Goal: Task Accomplishment & Management: Use online tool/utility

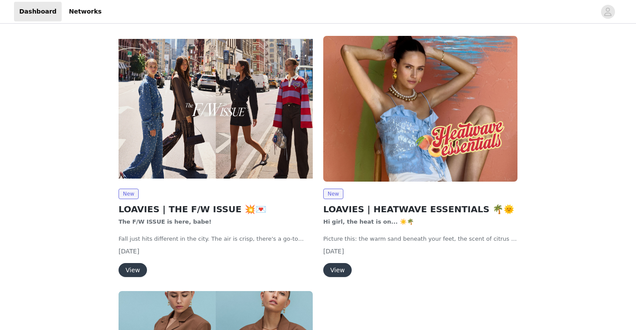
click at [260, 125] on img at bounding box center [216, 109] width 194 height 146
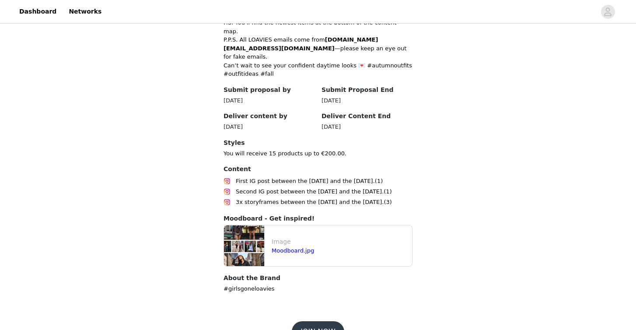
scroll to position [438, 0]
click at [310, 322] on button "JOIN NOW" at bounding box center [318, 332] width 52 height 21
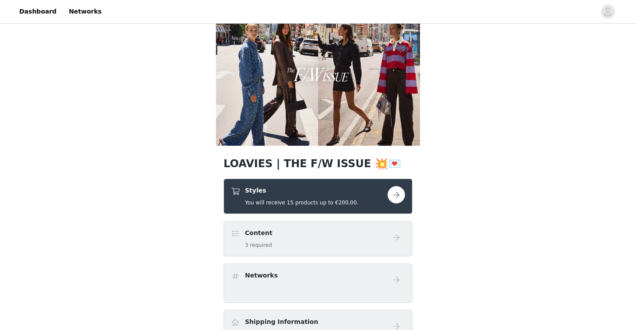
scroll to position [29, 0]
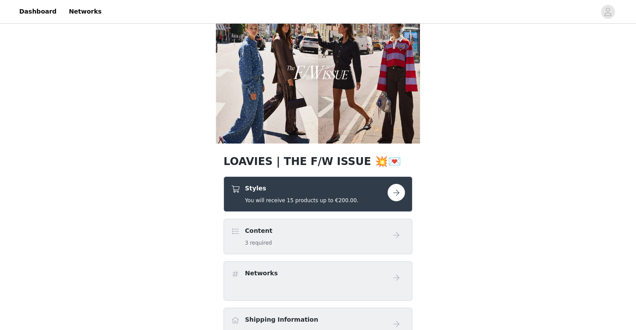
click at [399, 192] on button "button" at bounding box center [397, 193] width 18 height 18
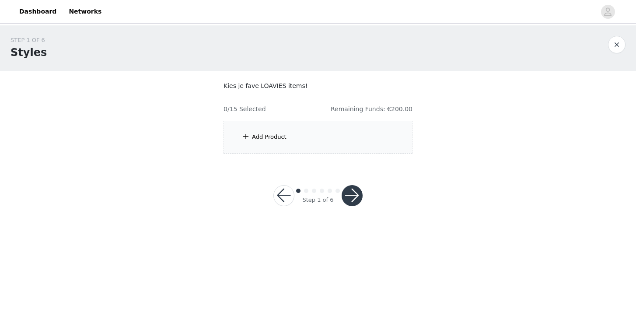
click at [306, 134] on div "Add Product" at bounding box center [318, 137] width 189 height 33
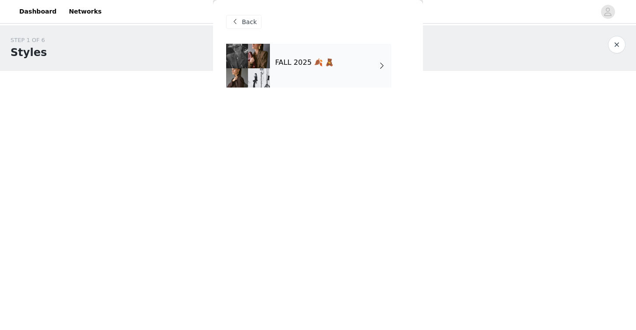
click at [324, 76] on div "FALL 2025 🍂 🧸" at bounding box center [331, 66] width 122 height 44
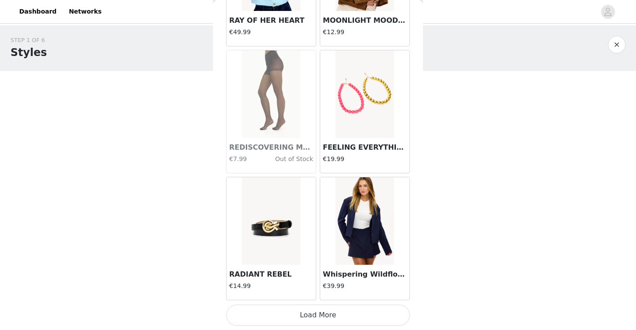
click at [317, 319] on button "Load More" at bounding box center [318, 315] width 184 height 21
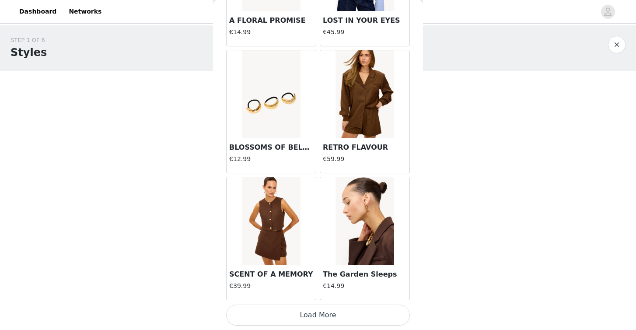
click at [319, 319] on button "Load More" at bounding box center [318, 315] width 184 height 21
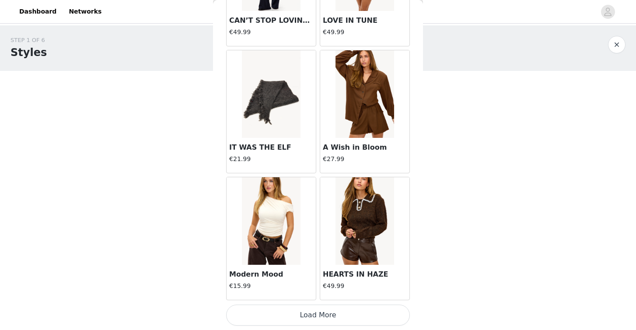
scroll to position [3547, 0]
click at [312, 315] on button "Load More" at bounding box center [318, 315] width 184 height 21
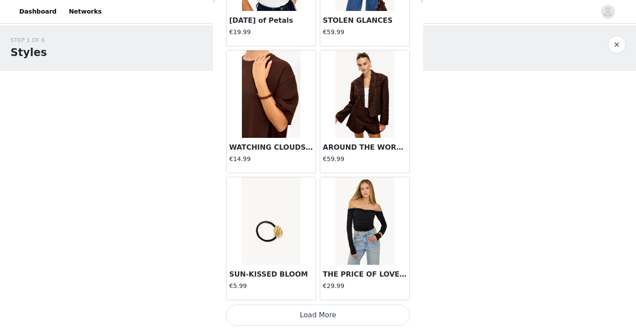
click at [315, 312] on button "Load More" at bounding box center [318, 315] width 184 height 21
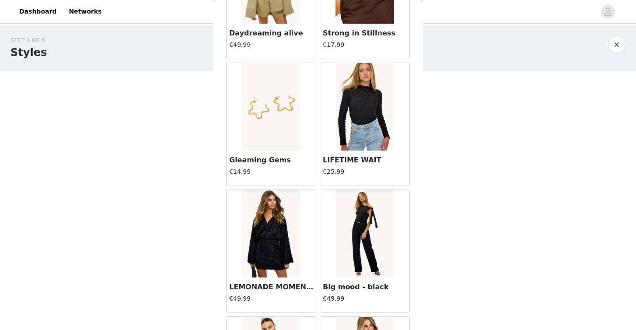
scroll to position [5820, 0]
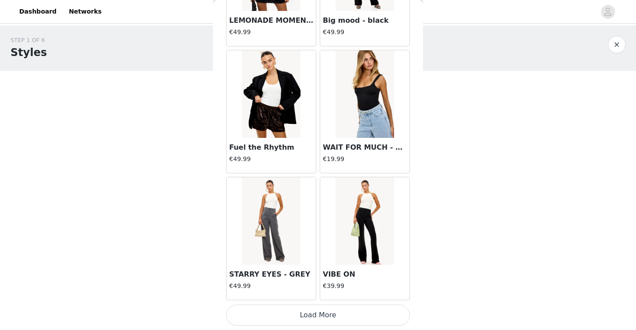
click at [309, 318] on button "Load More" at bounding box center [318, 315] width 184 height 21
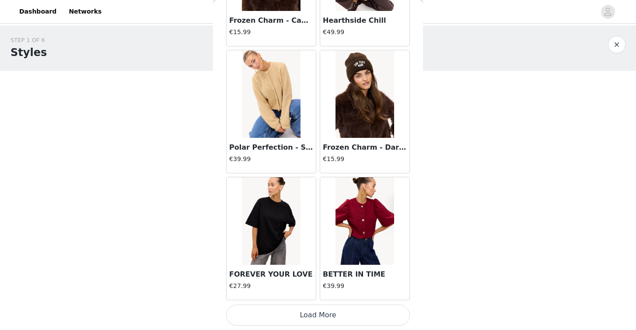
scroll to position [7354, 0]
click at [319, 314] on button "Load More" at bounding box center [318, 315] width 184 height 21
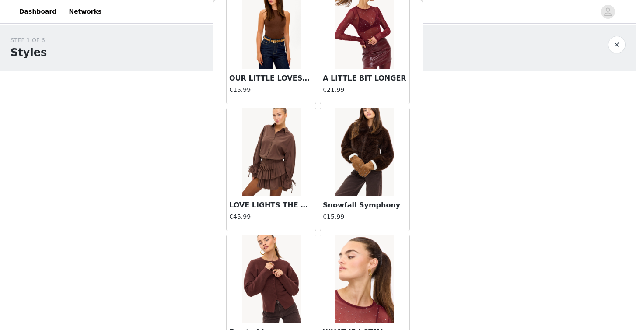
scroll to position [7681, 0]
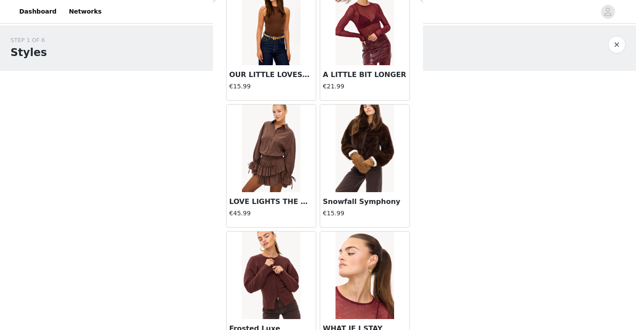
click at [268, 174] on img at bounding box center [271, 149] width 58 height 88
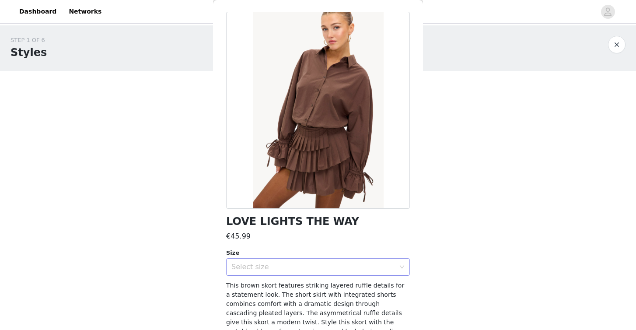
scroll to position [33, 0]
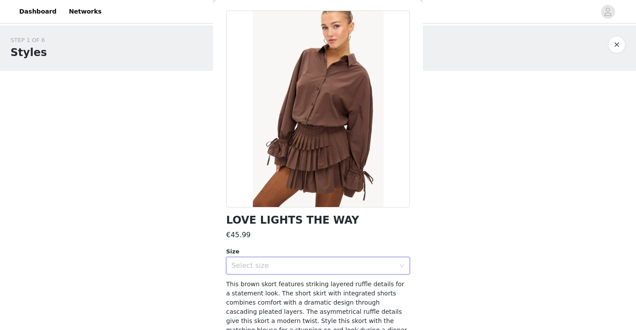
click at [291, 270] on div "Select size" at bounding box center [315, 265] width 168 height 17
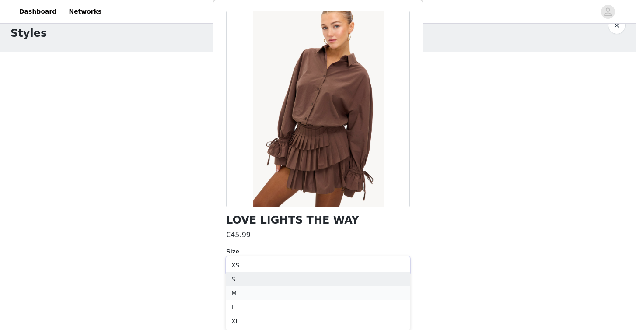
scroll to position [19, 0]
click at [272, 294] on li "M" at bounding box center [318, 293] width 184 height 14
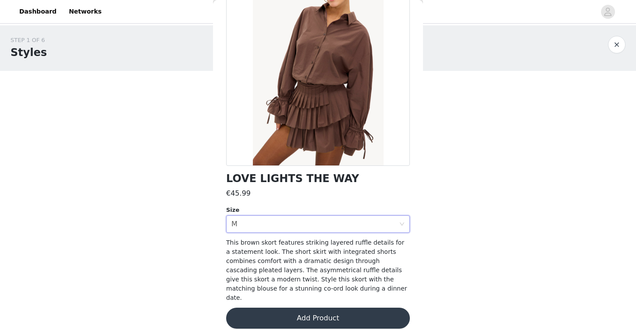
scroll to position [74, 0]
click at [308, 312] on button "Add Product" at bounding box center [318, 318] width 184 height 21
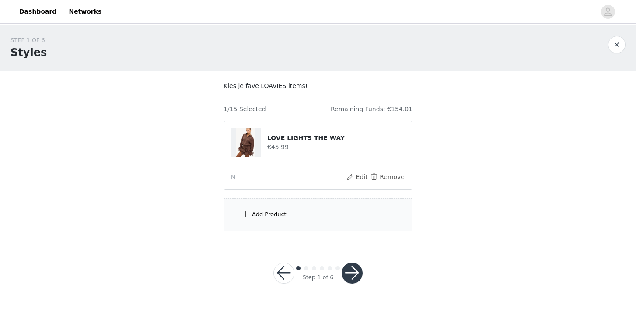
scroll to position [0, 0]
click at [280, 274] on button "button" at bounding box center [283, 273] width 21 height 21
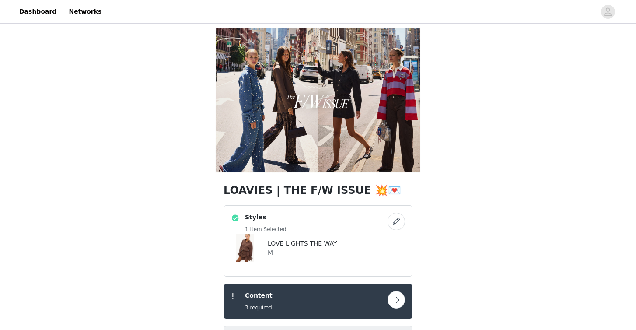
click at [306, 238] on div "LOVE LIGHTS THE WAY M" at bounding box center [300, 248] width 73 height 28
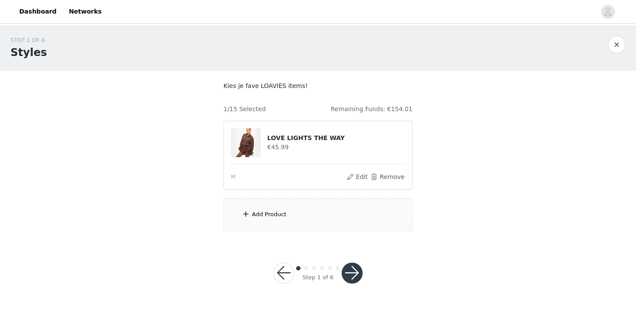
click at [324, 210] on div "Add Product" at bounding box center [318, 214] width 189 height 33
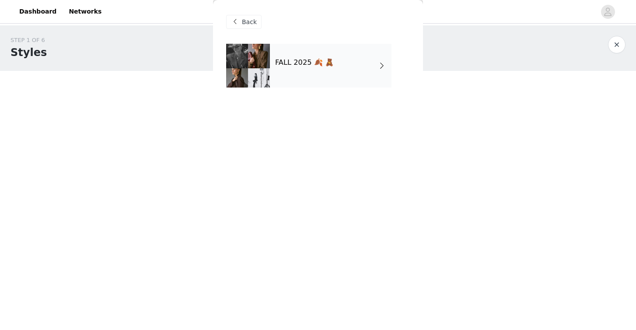
click at [334, 64] on h4 "FALL 2025 🍂 🧸" at bounding box center [304, 63] width 59 height 8
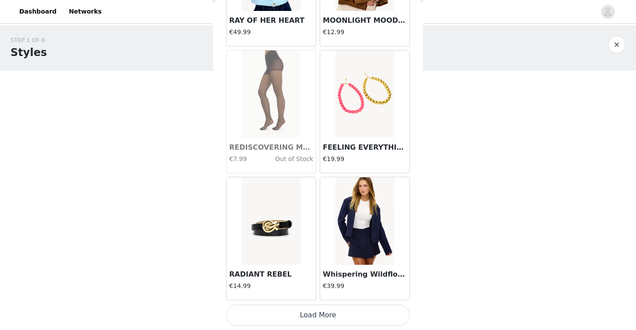
click at [294, 318] on button "Load More" at bounding box center [318, 315] width 184 height 21
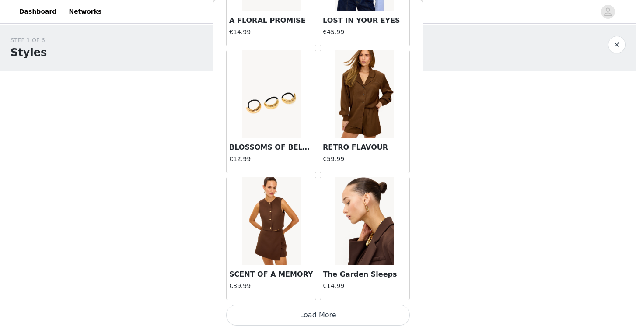
click at [308, 316] on button "Load More" at bounding box center [318, 315] width 184 height 21
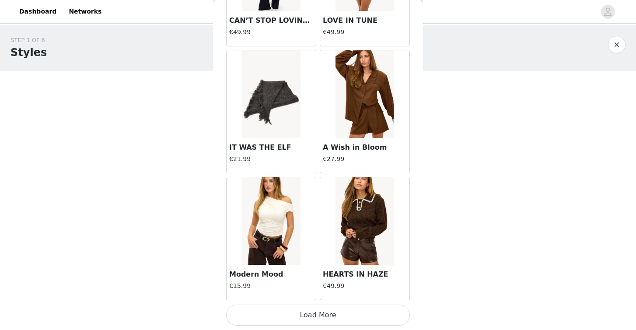
scroll to position [3547, 0]
click at [319, 312] on button "Load More" at bounding box center [318, 315] width 184 height 21
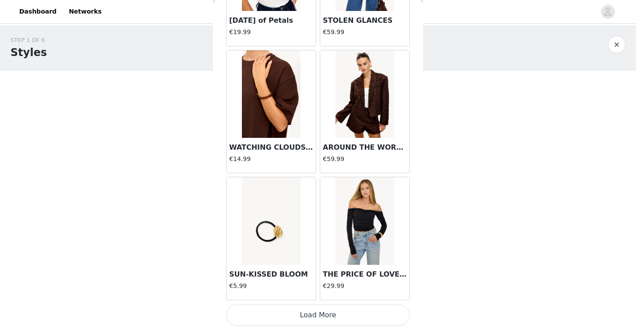
scroll to position [0, 0]
click at [287, 316] on button "Load More" at bounding box center [318, 315] width 184 height 21
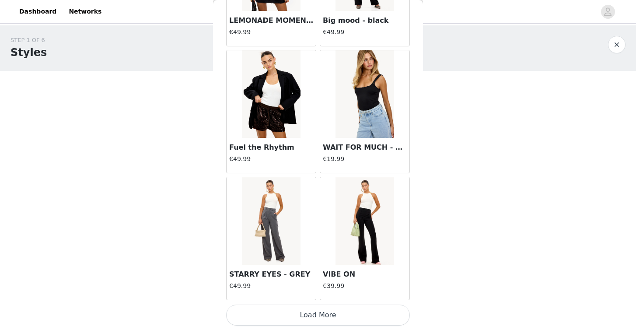
click at [296, 316] on button "Load More" at bounding box center [318, 315] width 184 height 21
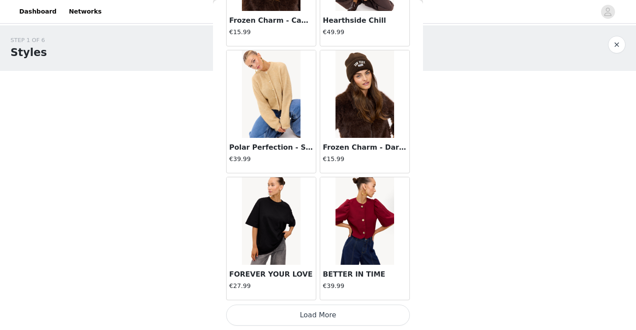
click at [309, 317] on button "Load More" at bounding box center [318, 315] width 184 height 21
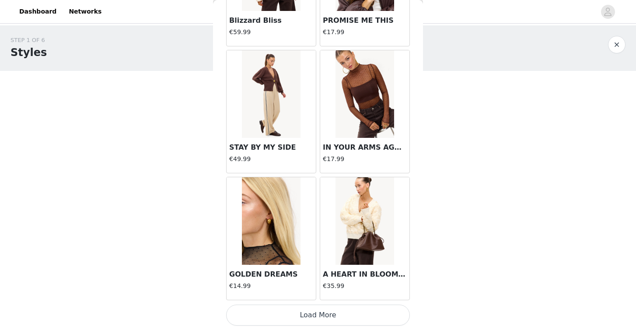
scroll to position [8623, 0]
click at [327, 310] on button "Load More" at bounding box center [318, 315] width 184 height 21
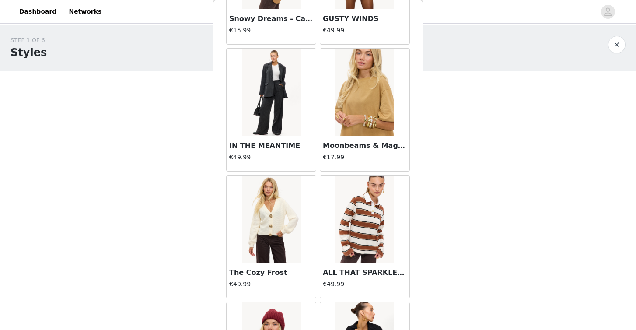
scroll to position [9771, 0]
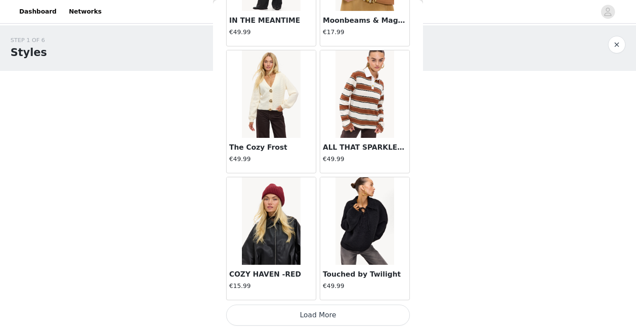
click at [322, 316] on button "Load More" at bounding box center [318, 315] width 184 height 21
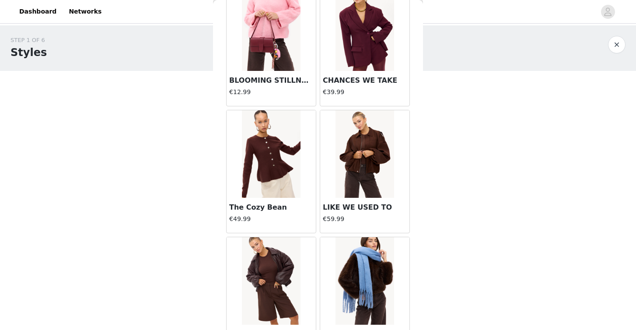
scroll to position [10850, 0]
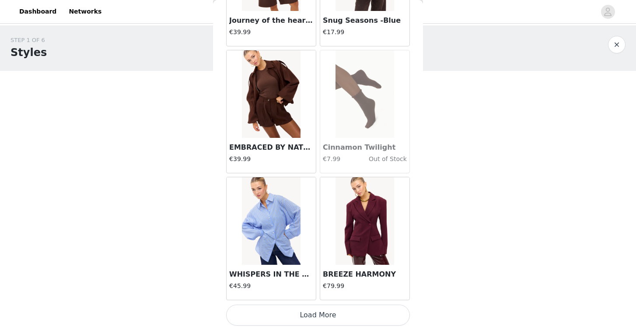
click at [293, 316] on button "Load More" at bounding box center [318, 315] width 184 height 21
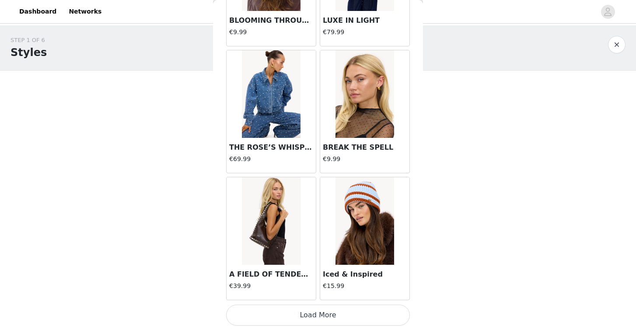
scroll to position [0, 0]
click at [305, 312] on button "Load More" at bounding box center [318, 315] width 184 height 21
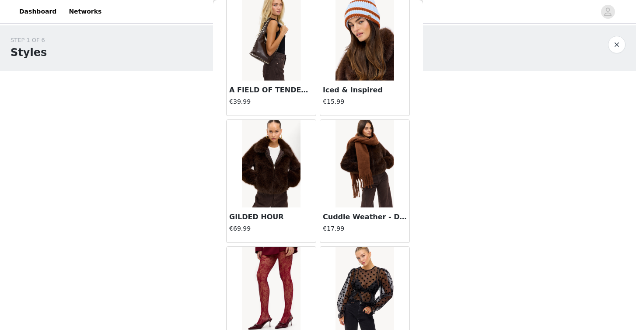
scroll to position [12606, 0]
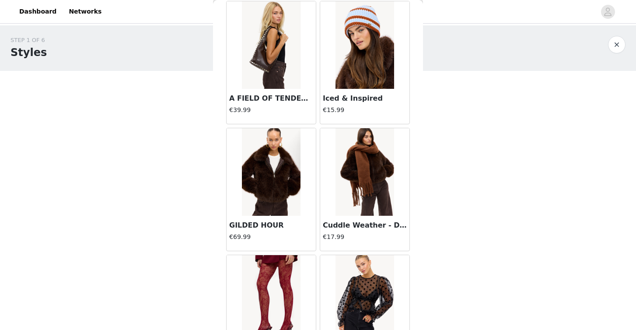
click at [274, 196] on img at bounding box center [271, 172] width 58 height 88
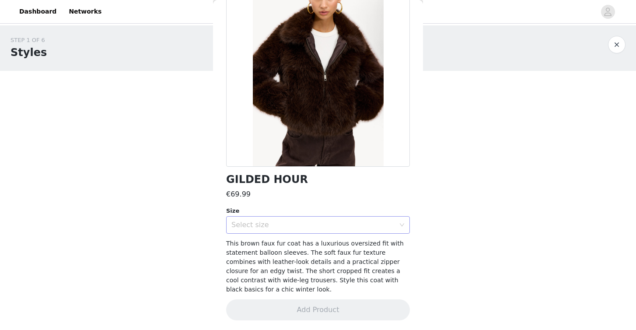
scroll to position [74, 0]
click at [271, 225] on div "Select size" at bounding box center [313, 224] width 164 height 9
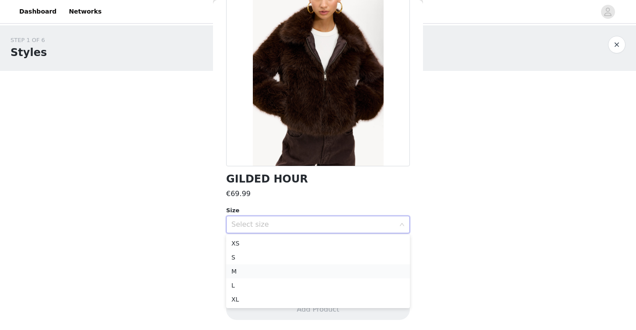
click at [260, 269] on li "M" at bounding box center [318, 271] width 184 height 14
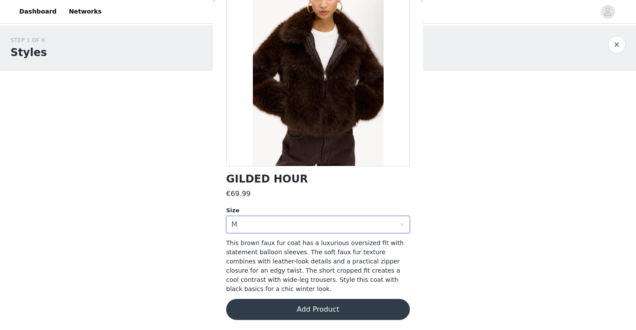
click at [298, 313] on button "Add Product" at bounding box center [318, 309] width 184 height 21
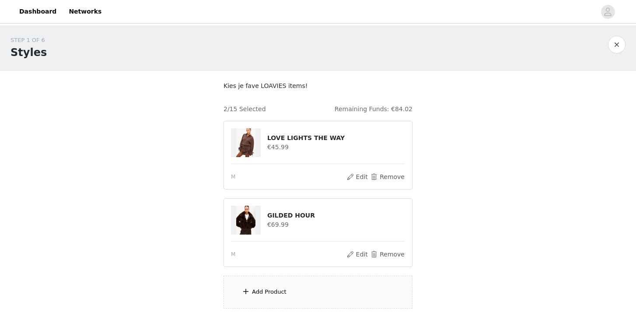
click at [313, 298] on div "Add Product" at bounding box center [318, 292] width 189 height 33
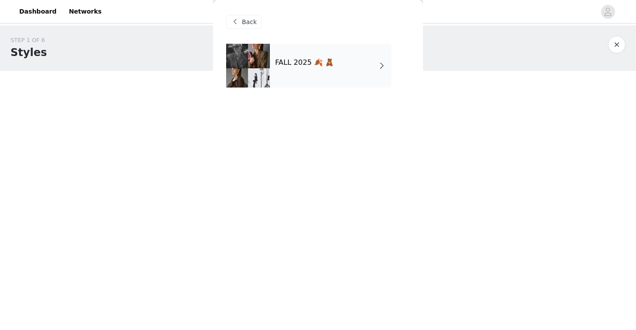
click at [312, 72] on div "FALL 2025 🍂 🧸" at bounding box center [331, 66] width 122 height 44
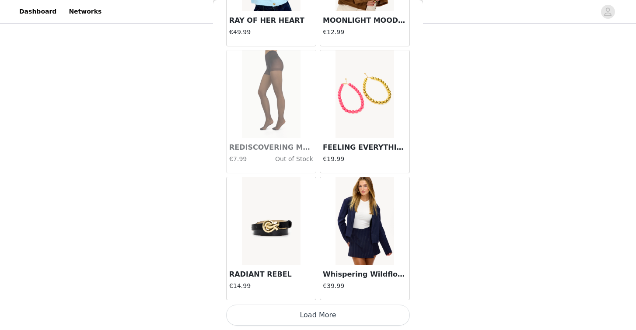
scroll to position [52, 0]
click at [285, 319] on button "Load More" at bounding box center [318, 315] width 184 height 21
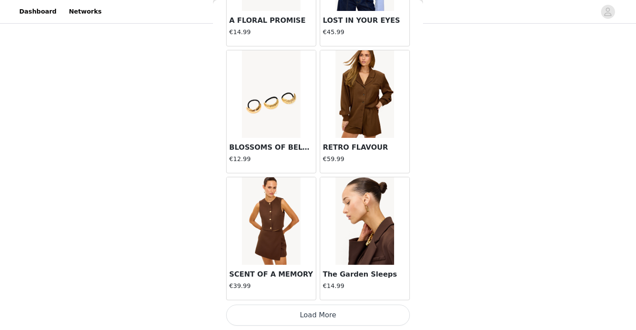
click at [299, 316] on button "Load More" at bounding box center [318, 315] width 184 height 21
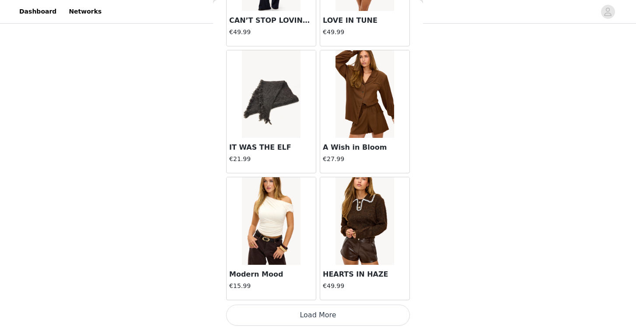
click at [313, 316] on button "Load More" at bounding box center [318, 315] width 184 height 21
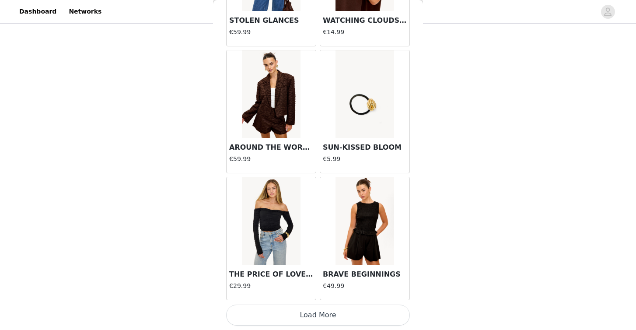
click at [326, 314] on button "Load More" at bounding box center [318, 315] width 184 height 21
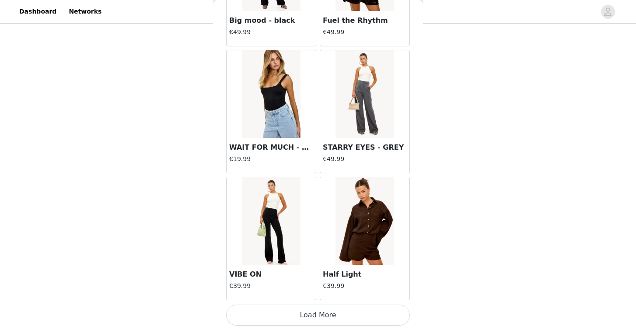
click at [336, 312] on button "Load More" at bounding box center [318, 315] width 184 height 21
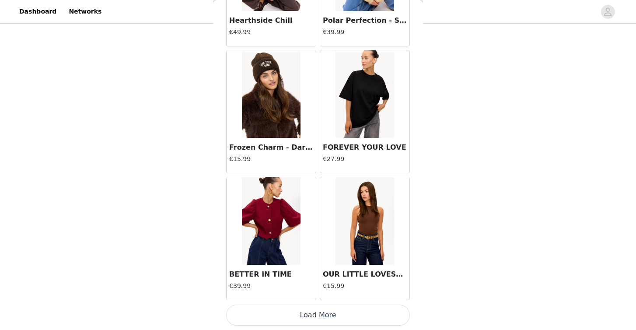
click at [311, 318] on button "Load More" at bounding box center [318, 315] width 184 height 21
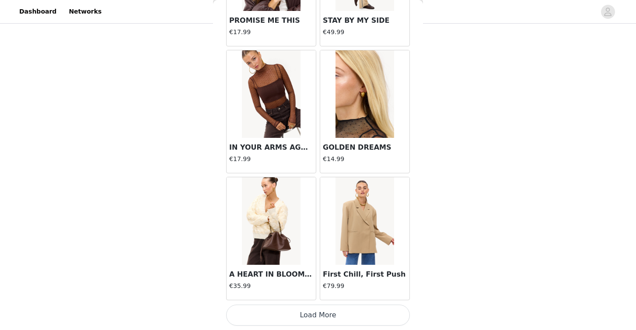
scroll to position [8623, 0]
click at [336, 310] on button "Load More" at bounding box center [318, 315] width 184 height 21
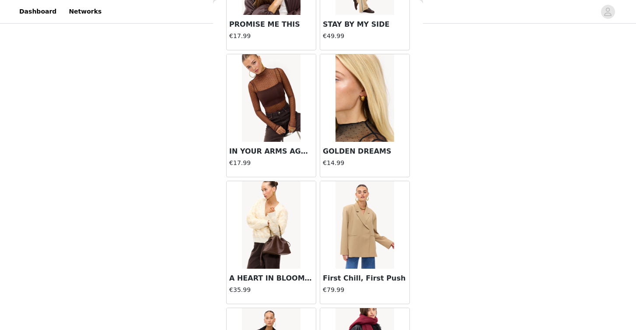
scroll to position [52, 0]
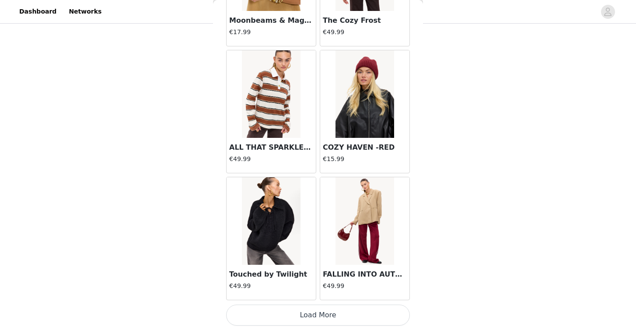
click at [314, 317] on button "Load More" at bounding box center [318, 315] width 184 height 21
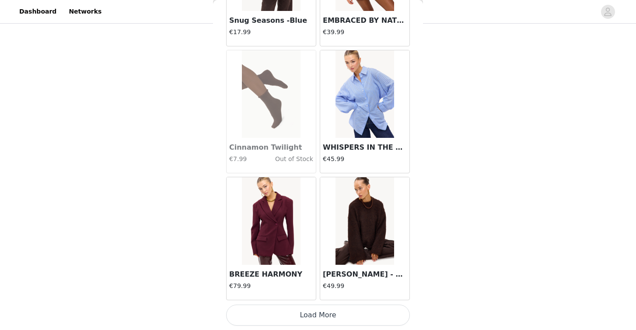
click at [330, 317] on button "Load More" at bounding box center [318, 315] width 184 height 21
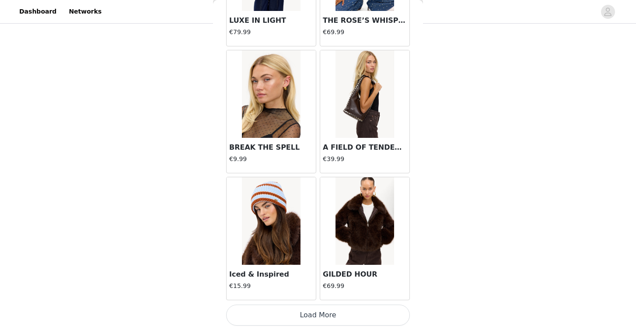
scroll to position [12430, 0]
click at [318, 315] on button "Load More" at bounding box center [318, 315] width 184 height 21
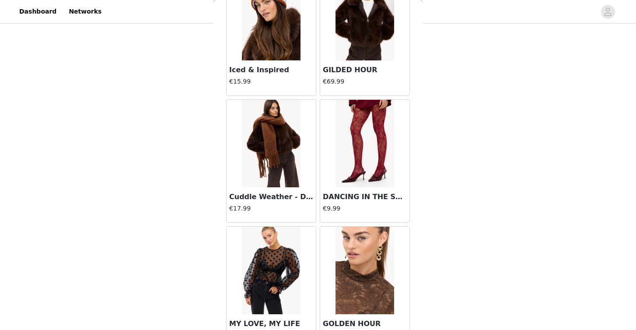
scroll to position [12638, 0]
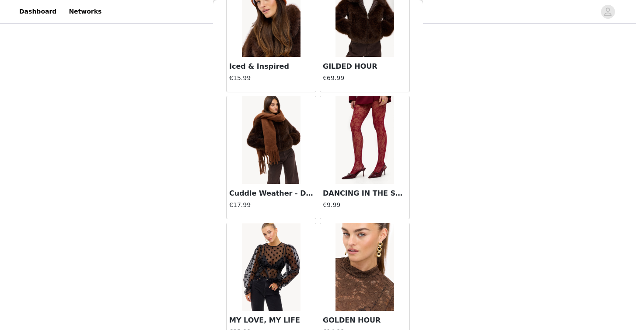
click at [273, 164] on img at bounding box center [271, 140] width 58 height 88
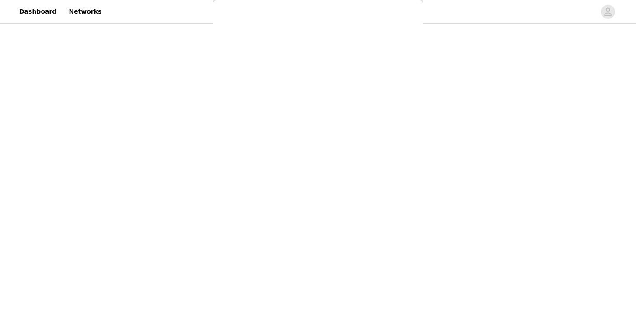
scroll to position [0, 0]
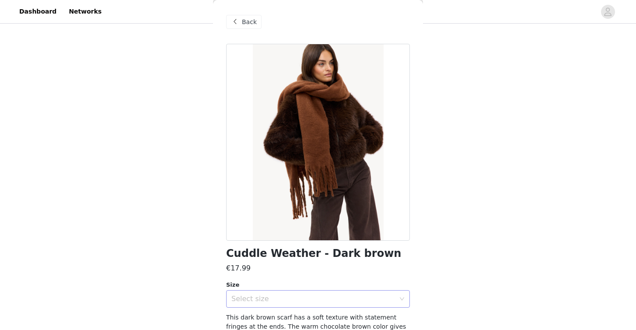
click at [303, 302] on div "Select size" at bounding box center [313, 298] width 164 height 9
click at [294, 319] on li "ONESIZE" at bounding box center [318, 318] width 184 height 14
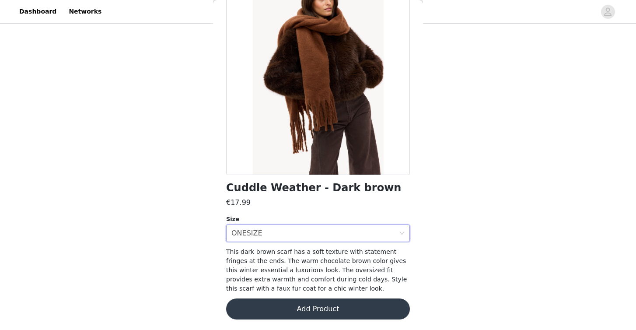
scroll to position [65, 0]
click at [300, 305] on button "Add Product" at bounding box center [318, 309] width 184 height 21
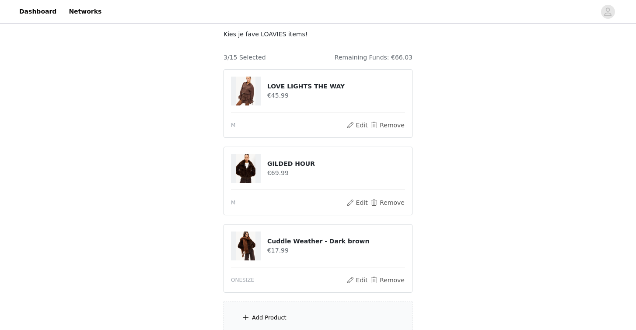
click at [298, 309] on div "Add Product" at bounding box center [318, 318] width 189 height 33
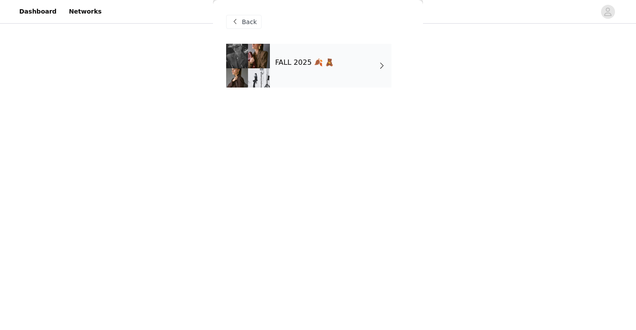
click at [343, 60] on div "FALL 2025 🍂 🧸" at bounding box center [331, 66] width 122 height 44
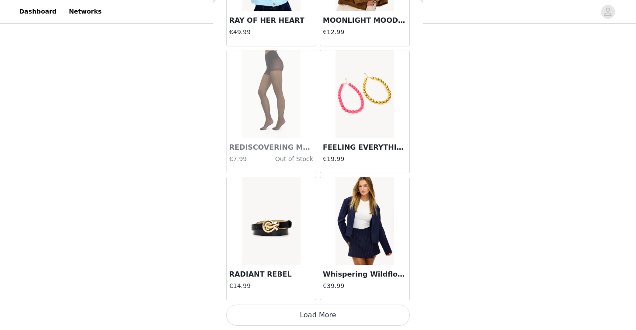
scroll to position [129, 0]
click at [295, 310] on button "Load More" at bounding box center [318, 315] width 184 height 21
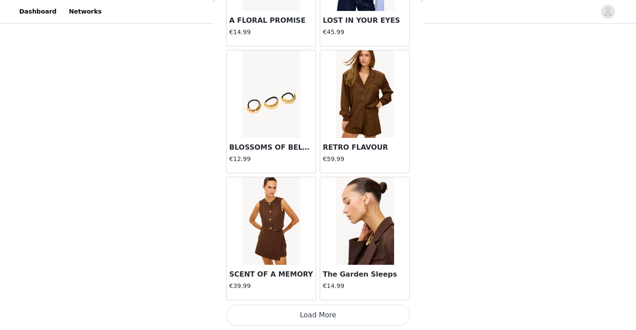
click at [304, 314] on button "Load More" at bounding box center [318, 315] width 184 height 21
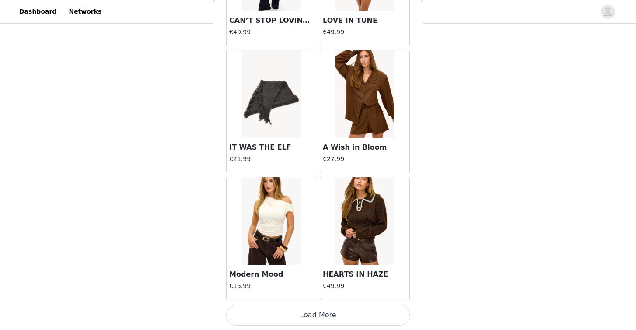
click at [315, 316] on button "Load More" at bounding box center [318, 315] width 184 height 21
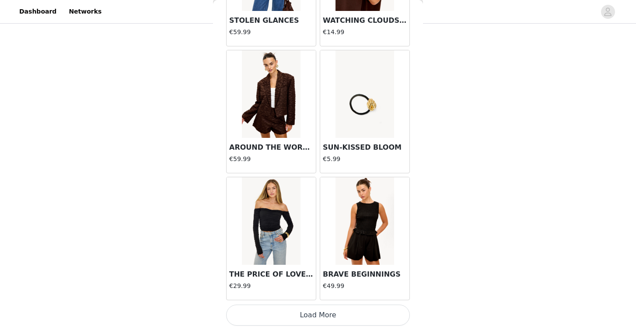
scroll to position [4816, 0]
click at [329, 316] on button "Load More" at bounding box center [318, 315] width 184 height 21
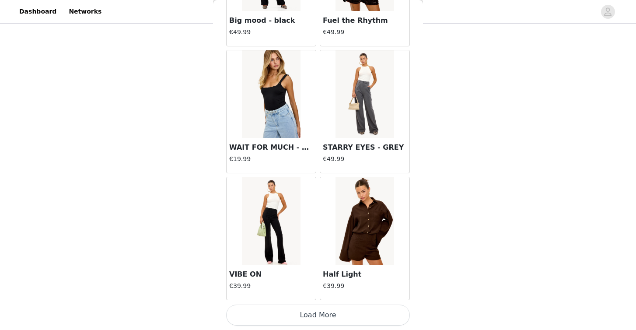
click at [334, 322] on button "Load More" at bounding box center [318, 315] width 184 height 21
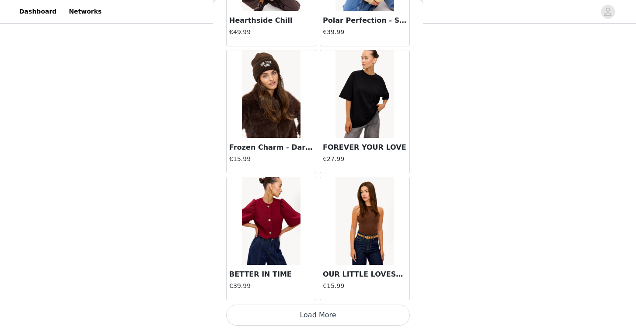
click at [333, 315] on button "Load More" at bounding box center [318, 315] width 184 height 21
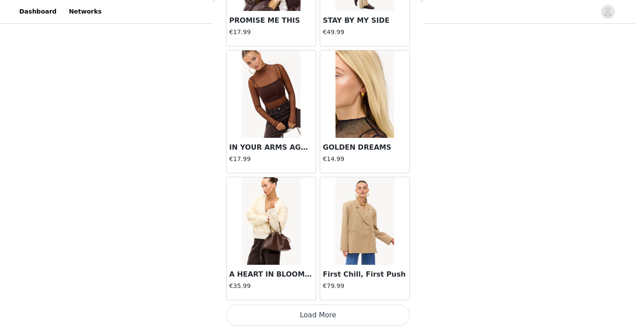
click at [329, 315] on button "Load More" at bounding box center [318, 315] width 184 height 21
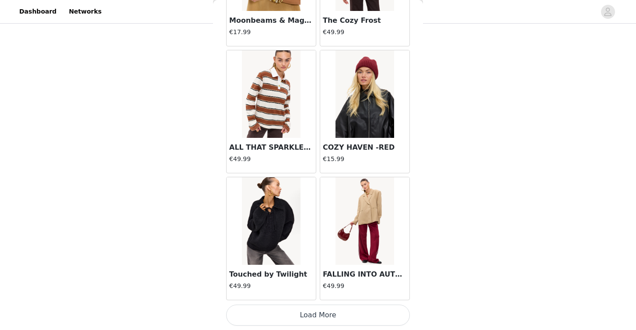
click at [332, 315] on button "Load More" at bounding box center [318, 315] width 184 height 21
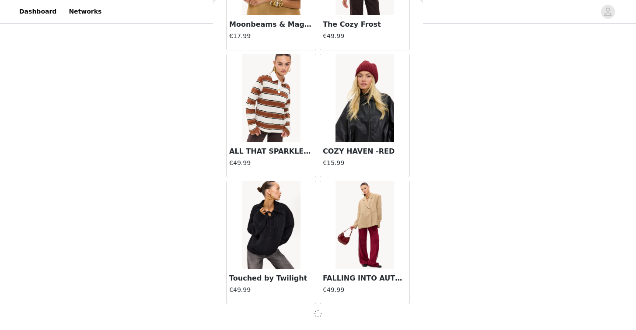
scroll to position [9888, 0]
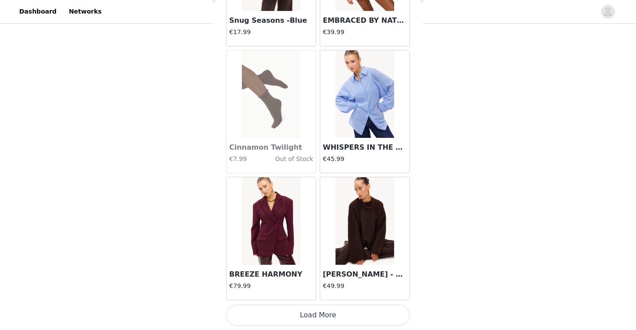
click at [339, 313] on button "Load More" at bounding box center [318, 315] width 184 height 21
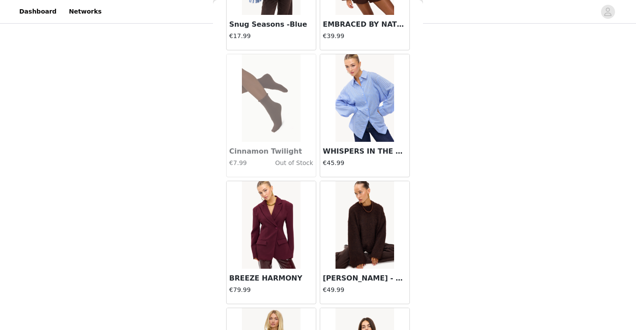
scroll to position [129, 0]
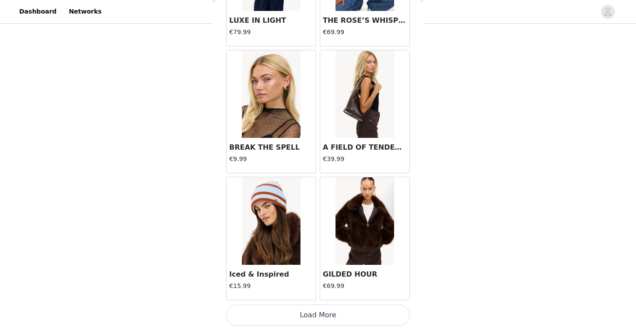
click at [328, 323] on button "Load More" at bounding box center [318, 315] width 184 height 21
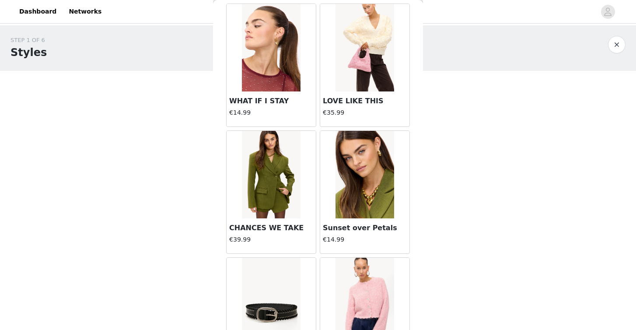
scroll to position [7908, 0]
click at [273, 203] on img at bounding box center [271, 175] width 58 height 88
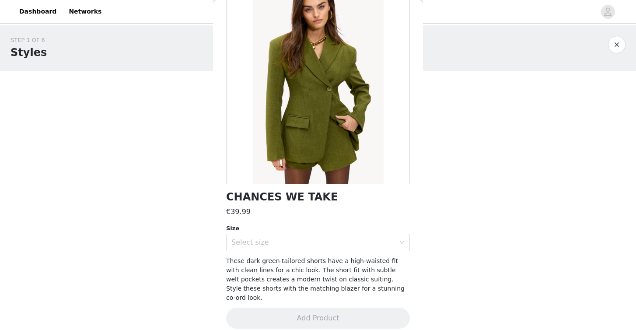
scroll to position [56, 0]
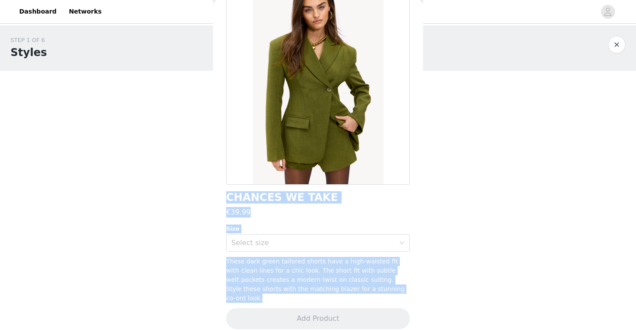
drag, startPoint x: 367, startPoint y: 289, endPoint x: 213, endPoint y: 257, distance: 157.8
click at [213, 257] on div "STEP 1 OF 6 Styles Kies je fave LOAVIES items! 3/15 Selected Remaining Funds: €…" at bounding box center [318, 210] width 636 height 371
click at [238, 260] on span "These dark green tailored shorts have a high-waisted fit with clean lines for a…" at bounding box center [315, 280] width 179 height 44
drag, startPoint x: 363, startPoint y: 289, endPoint x: 223, endPoint y: 263, distance: 142.5
click at [223, 263] on div "Back CHANCES WE TAKE €39.99 Size Select size These dark green tailored shorts h…" at bounding box center [318, 165] width 210 height 330
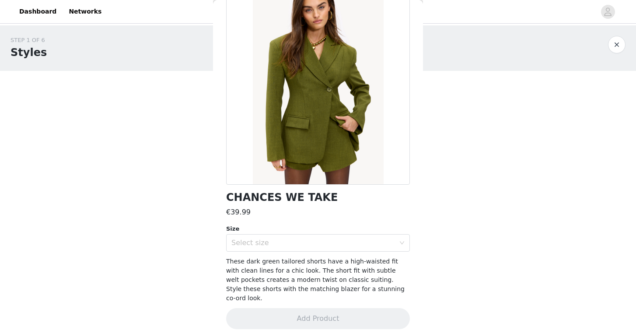
click at [294, 226] on div "Size" at bounding box center [318, 228] width 184 height 9
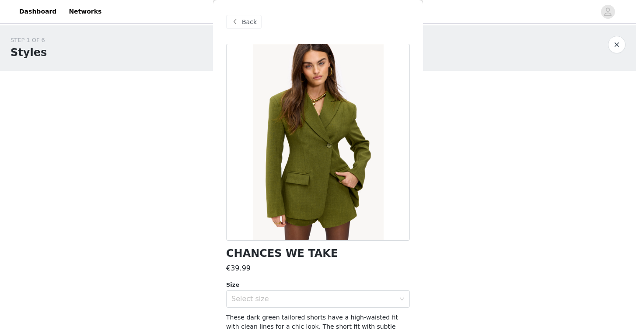
scroll to position [0, 0]
click at [239, 22] on span at bounding box center [235, 22] width 11 height 11
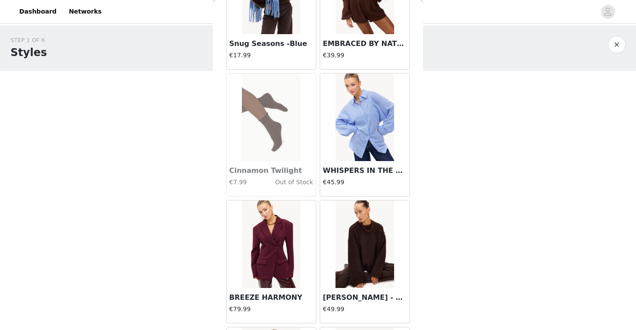
scroll to position [11138, 0]
click at [275, 254] on img at bounding box center [271, 244] width 58 height 88
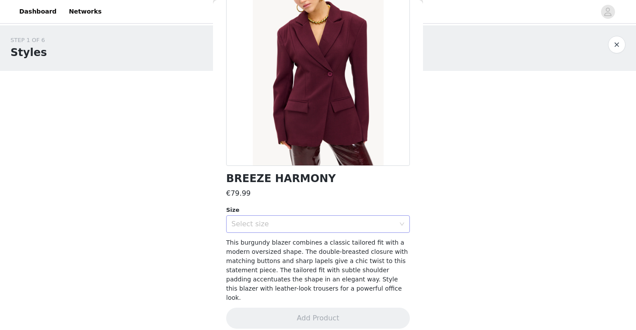
scroll to position [74, 0]
click at [318, 226] on div "Select size" at bounding box center [313, 224] width 164 height 9
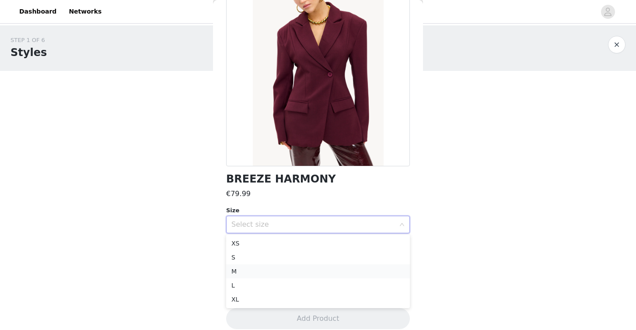
click at [287, 270] on li "M" at bounding box center [318, 271] width 184 height 14
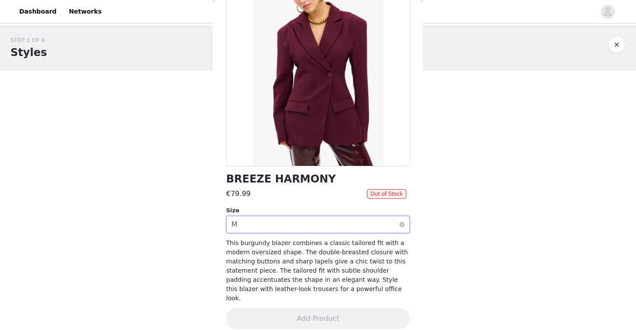
click at [334, 223] on div "Select size M" at bounding box center [315, 224] width 168 height 17
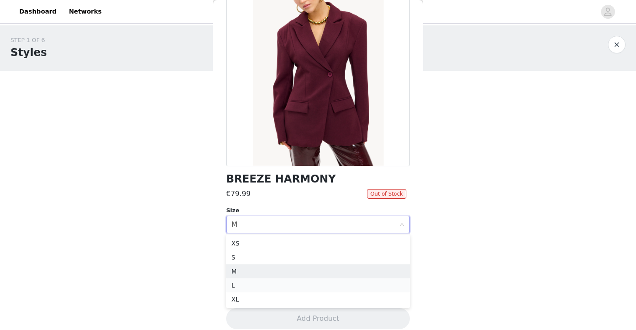
click at [294, 288] on li "L" at bounding box center [318, 285] width 184 height 14
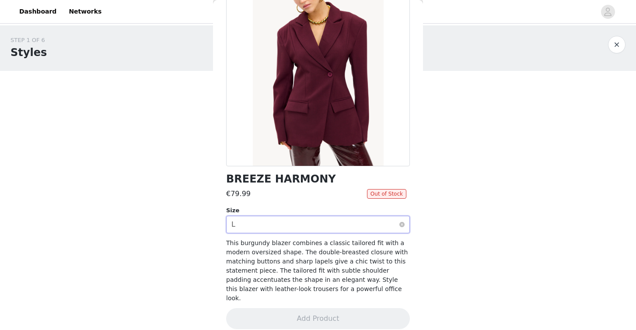
click at [312, 229] on div "Select size L" at bounding box center [315, 224] width 168 height 17
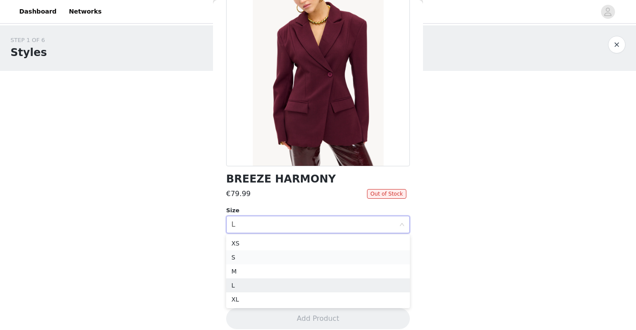
click at [270, 259] on li "S" at bounding box center [318, 257] width 184 height 14
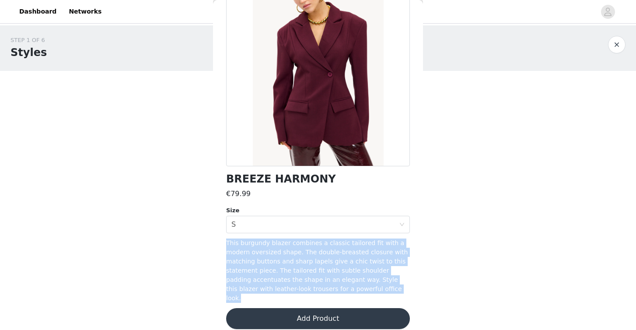
drag, startPoint x: 369, startPoint y: 291, endPoint x: 217, endPoint y: 245, distance: 158.8
click at [217, 245] on div "Back BREEZE HARMONY €79.99 Size Select size S This burgundy blazer combines a c…" at bounding box center [318, 165] width 210 height 330
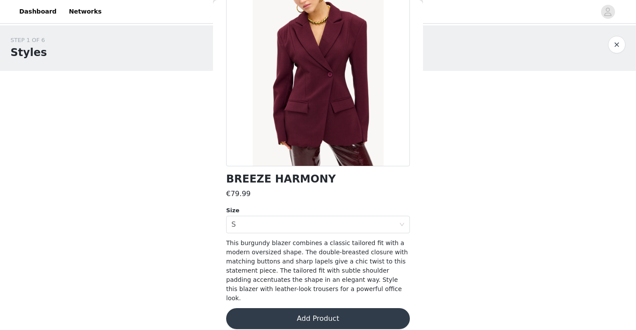
click at [306, 289] on span "This burgundy blazer combines a classic tailored fit with a modern oversized sh…" at bounding box center [317, 270] width 182 height 62
click at [329, 310] on button "Add Product" at bounding box center [318, 318] width 184 height 21
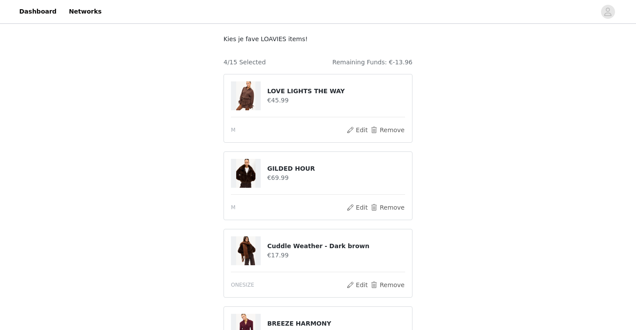
scroll to position [46, 0]
click at [394, 132] on button "Remove" at bounding box center [387, 131] width 35 height 11
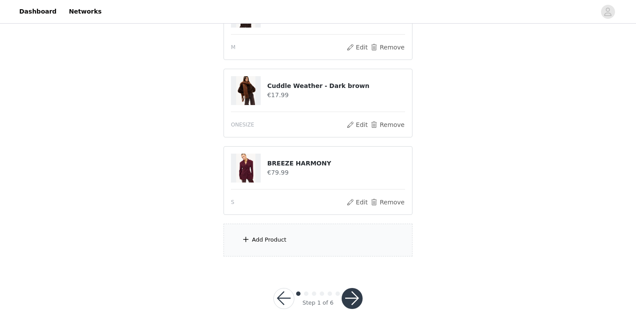
scroll to position [129, 0]
click at [287, 236] on div "Add Product" at bounding box center [318, 240] width 189 height 33
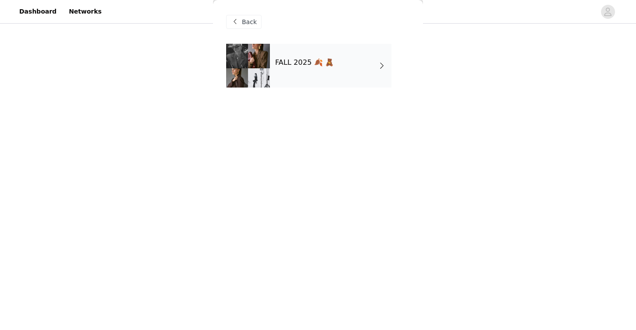
click at [312, 80] on div "FALL 2025 🍂 🧸" at bounding box center [331, 66] width 122 height 44
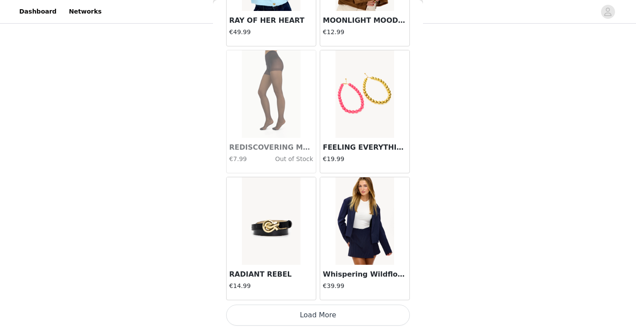
click at [290, 321] on button "Load More" at bounding box center [318, 315] width 184 height 21
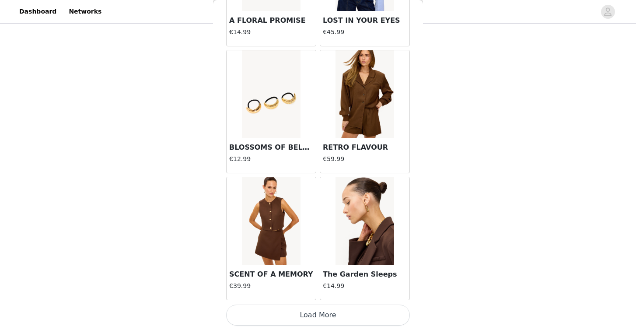
click at [312, 322] on button "Load More" at bounding box center [318, 315] width 184 height 21
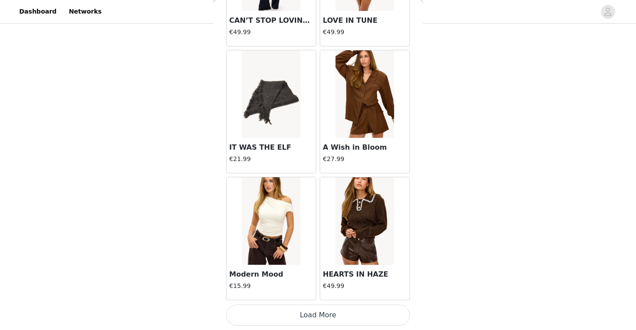
click at [324, 312] on button "Load More" at bounding box center [318, 315] width 184 height 21
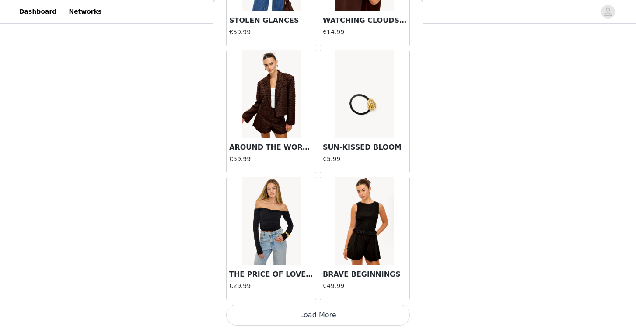
click at [312, 313] on button "Load More" at bounding box center [318, 315] width 184 height 21
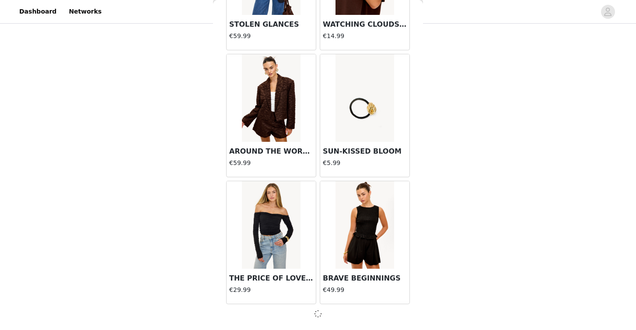
scroll to position [4812, 0]
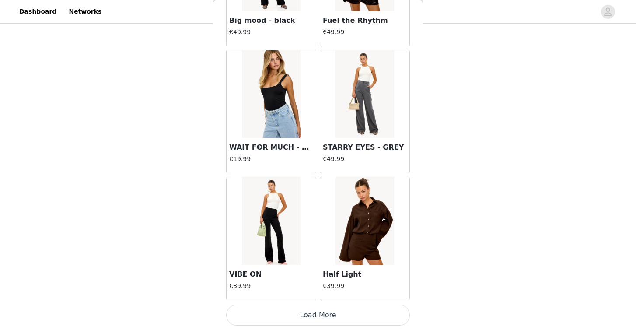
click at [319, 314] on button "Load More" at bounding box center [318, 315] width 184 height 21
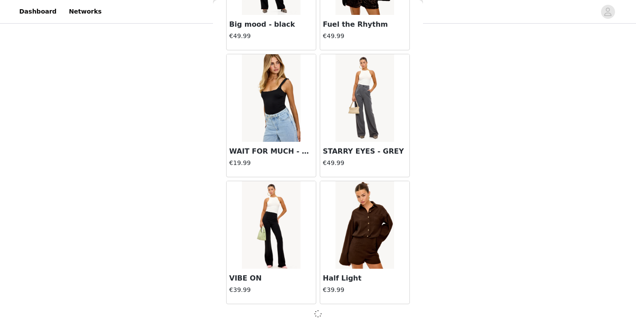
scroll to position [6081, 0]
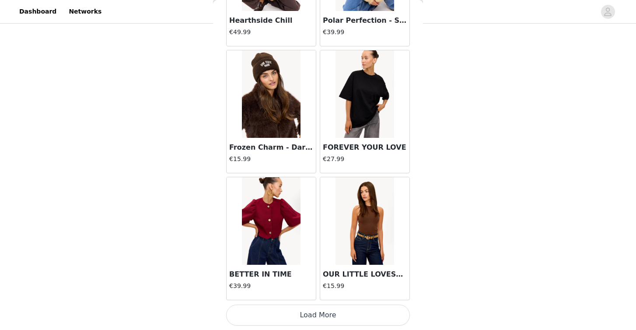
click at [333, 316] on button "Load More" at bounding box center [318, 315] width 184 height 21
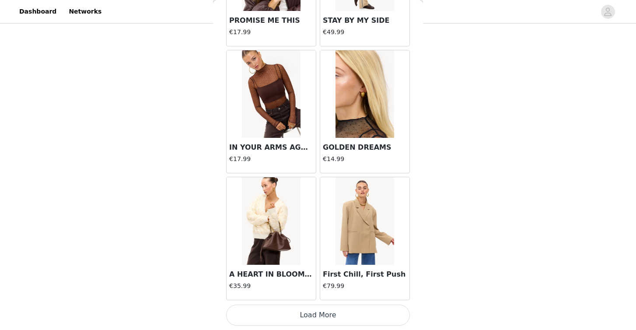
scroll to position [129, 0]
click at [330, 317] on button "Load More" at bounding box center [318, 315] width 184 height 21
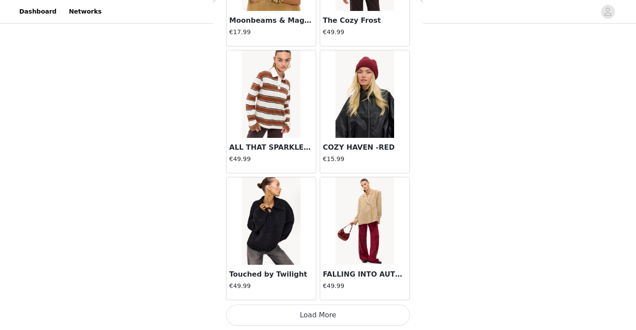
click at [330, 317] on button "Load More" at bounding box center [318, 315] width 184 height 21
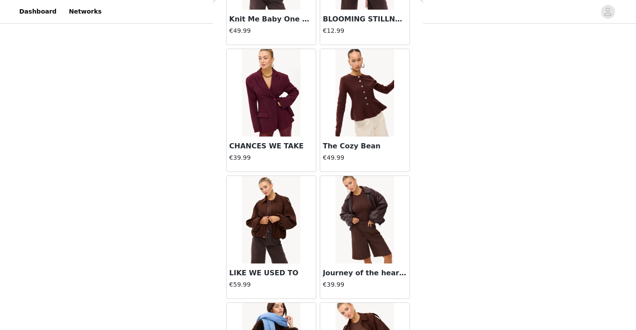
scroll to position [10784, 0]
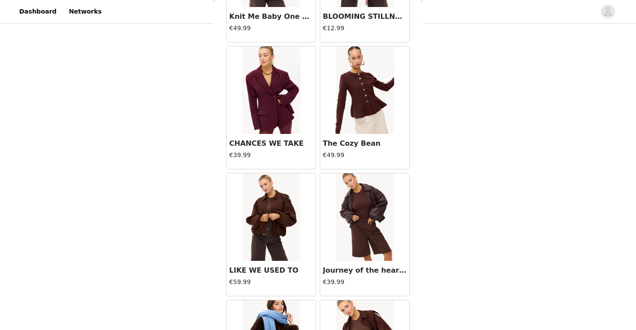
click at [274, 104] on img at bounding box center [271, 90] width 58 height 88
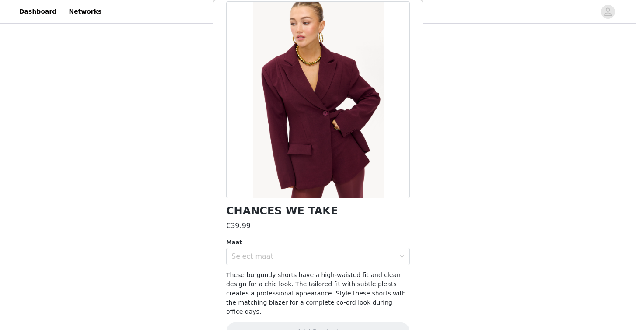
scroll to position [43, 0]
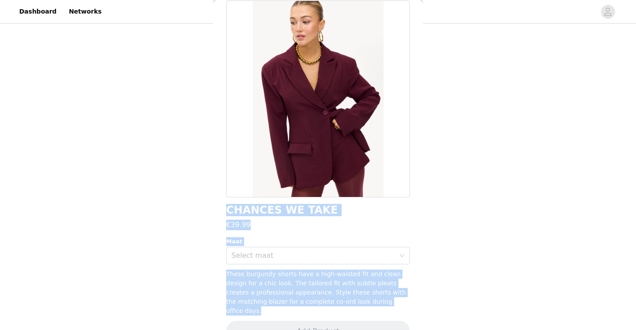
drag, startPoint x: 379, startPoint y: 302, endPoint x: 212, endPoint y: 274, distance: 169.5
click at [212, 274] on div "STEP 1 OF 6 Styles Kies je fave LOAVIES items! 3/15 Selected Remaining Funds: €…" at bounding box center [318, 113] width 636 height 434
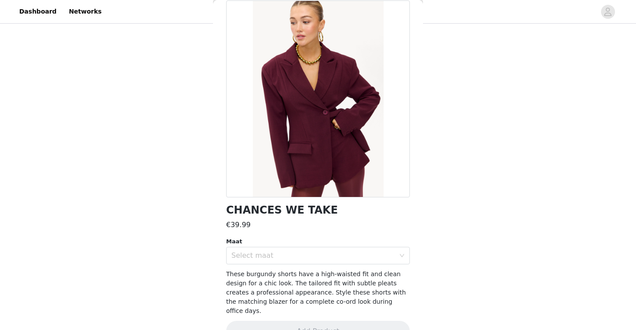
click at [246, 270] on div "These burgundy shorts have a high-waisted fit and clean design for a chic look.…" at bounding box center [318, 293] width 184 height 46
click at [276, 247] on div "Select maat" at bounding box center [315, 255] width 168 height 17
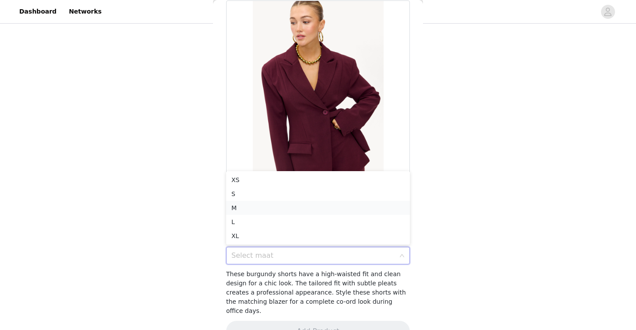
click at [265, 210] on li "M" at bounding box center [318, 208] width 184 height 14
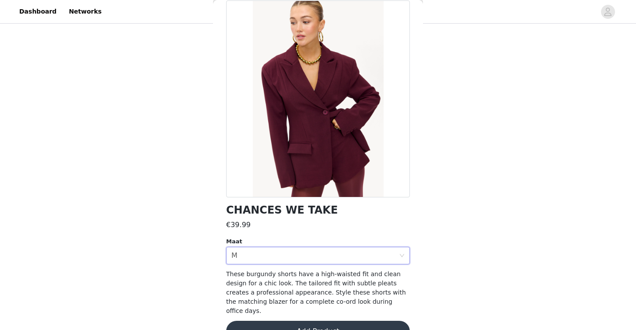
click at [273, 235] on div "CHANCES WE TAKE €39.99 Maat Select maat M These burgundy shorts have a high-wai…" at bounding box center [318, 176] width 184 height 352
click at [301, 322] on button "Add Product" at bounding box center [318, 331] width 184 height 21
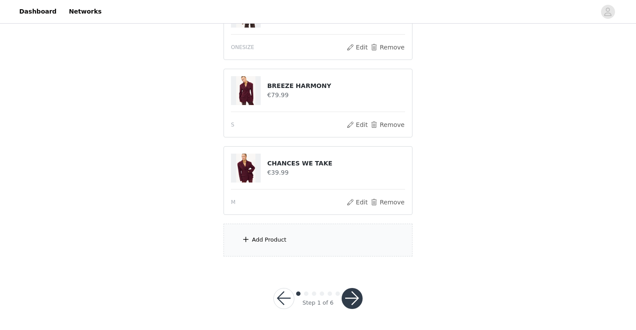
scroll to position [207, 0]
click at [305, 244] on div "Add Product" at bounding box center [318, 240] width 189 height 33
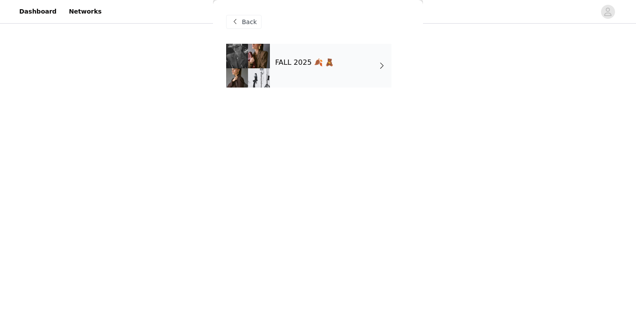
click at [337, 59] on div "FALL 2025 🍂 🧸" at bounding box center [331, 66] width 122 height 44
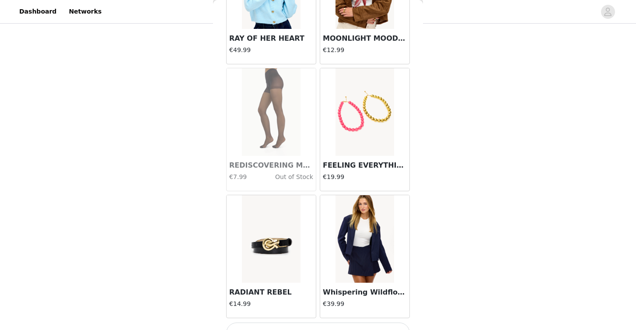
scroll to position [978, 0]
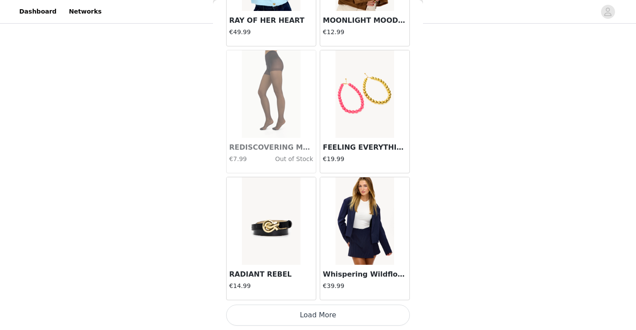
click at [306, 320] on button "Load More" at bounding box center [318, 315] width 184 height 21
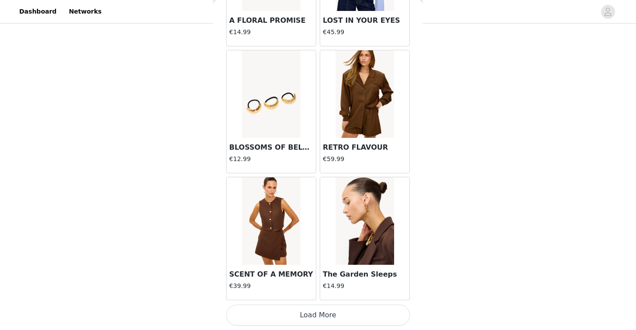
scroll to position [2278, 0]
click at [326, 317] on button "Load More" at bounding box center [318, 315] width 184 height 21
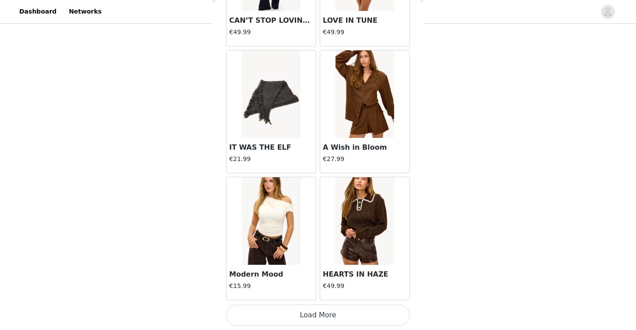
click at [339, 311] on button "Load More" at bounding box center [318, 315] width 184 height 21
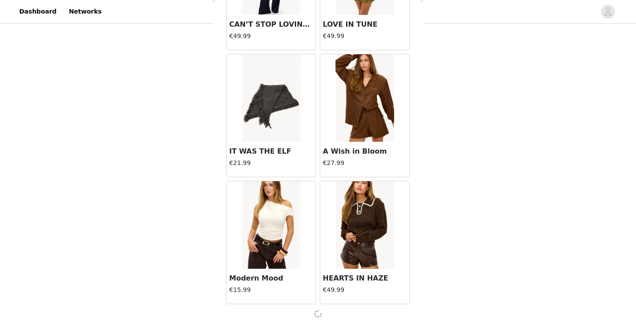
scroll to position [3543, 0]
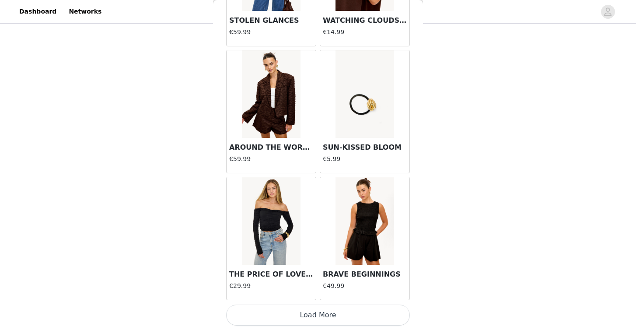
click at [330, 314] on button "Load More" at bounding box center [318, 315] width 184 height 21
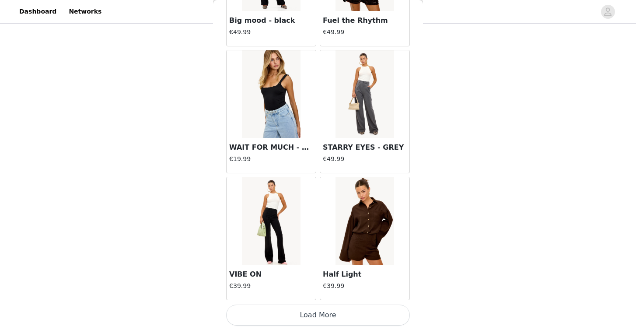
click at [314, 315] on button "Load More" at bounding box center [318, 315] width 184 height 21
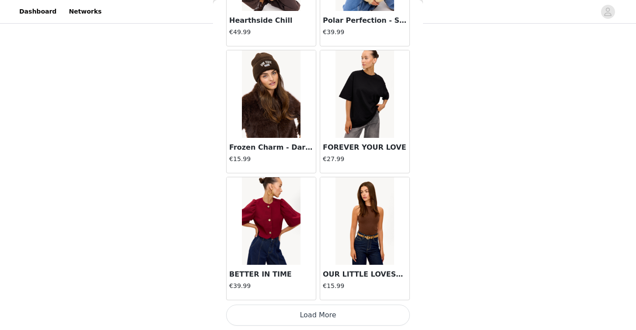
click at [324, 318] on button "Load More" at bounding box center [318, 315] width 184 height 21
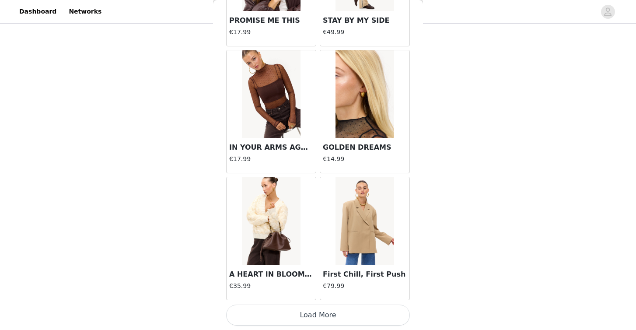
click at [334, 316] on button "Load More" at bounding box center [318, 315] width 184 height 21
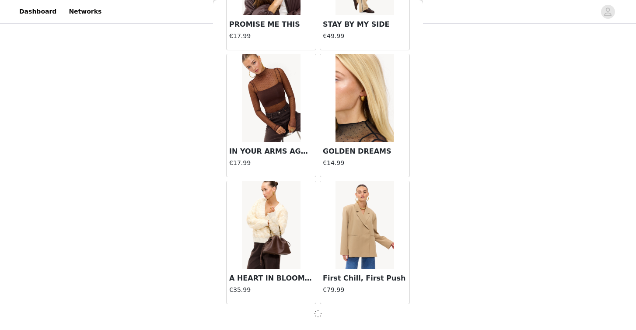
scroll to position [8619, 0]
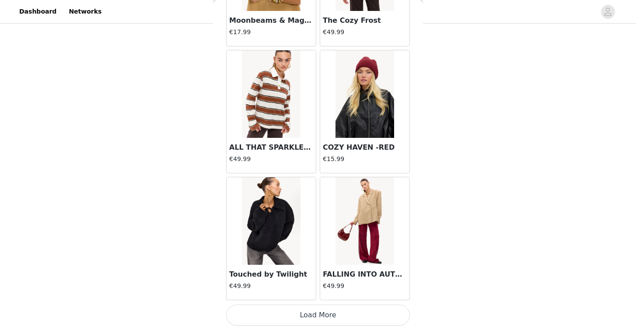
click at [326, 315] on button "Load More" at bounding box center [318, 315] width 184 height 21
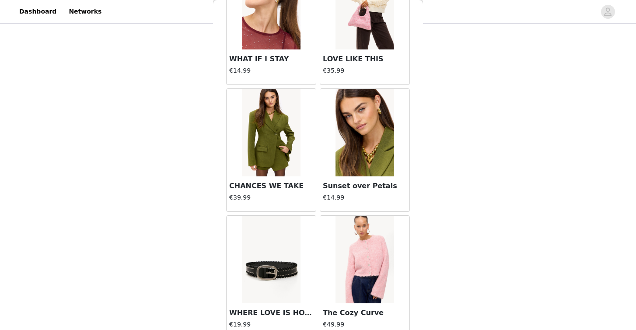
scroll to position [7951, 0]
click at [357, 157] on img at bounding box center [365, 132] width 58 height 88
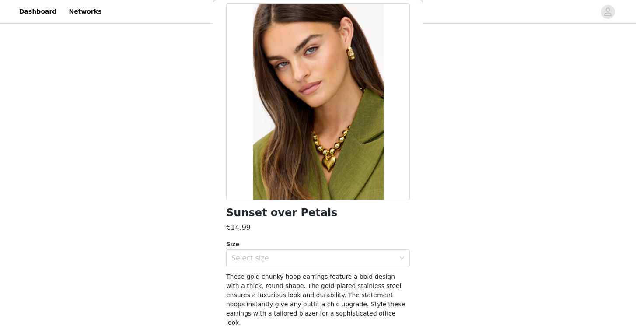
scroll to position [48, 0]
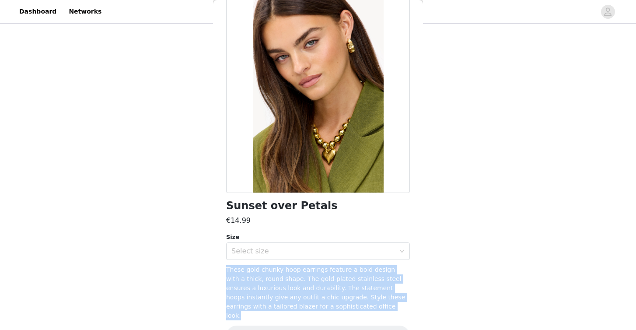
drag, startPoint x: 342, startPoint y: 309, endPoint x: 214, endPoint y: 266, distance: 134.8
click at [214, 266] on div "Back Sunset over Petals €14.99 Size Select size These gold chunky hoop earrings…" at bounding box center [318, 165] width 210 height 330
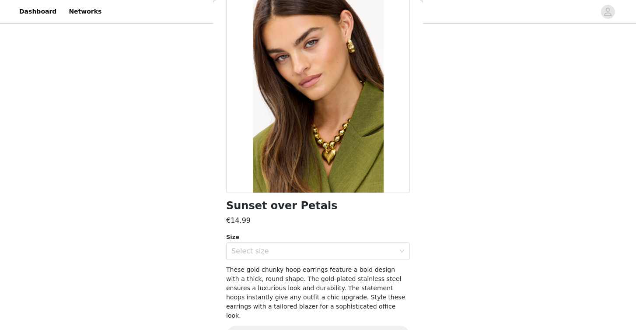
click at [167, 158] on div "STEP 1 OF 6 Styles Kies je fave LOAVIES items! 4/15 Selected Remaining Funds: €…" at bounding box center [318, 43] width 636 height 449
click at [243, 252] on div "Select size" at bounding box center [313, 251] width 164 height 9
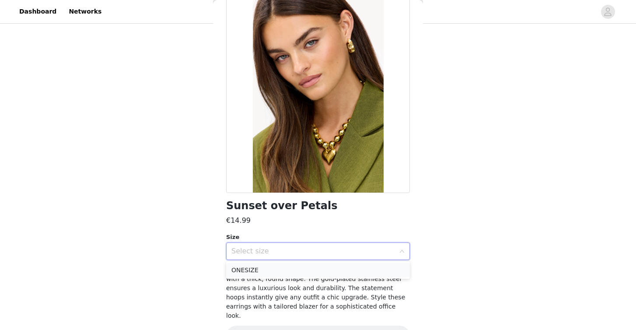
click at [241, 269] on li "ONESIZE" at bounding box center [318, 270] width 184 height 14
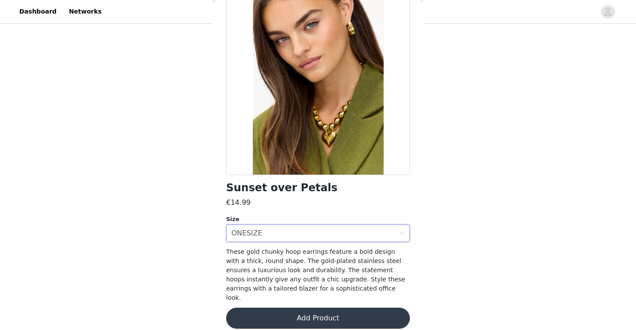
scroll to position [65, 0]
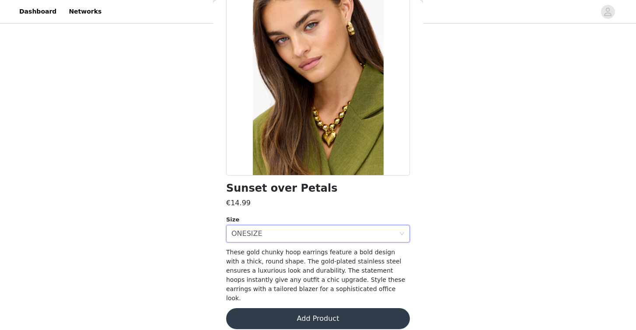
click at [288, 308] on button "Add Product" at bounding box center [318, 318] width 184 height 21
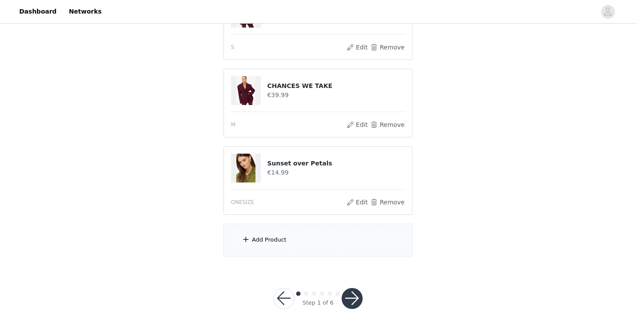
scroll to position [284, 0]
click at [322, 241] on div "Add Product" at bounding box center [318, 240] width 189 height 33
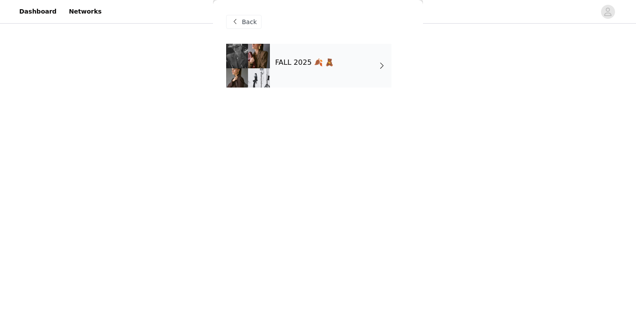
click at [313, 60] on h4 "FALL 2025 🍂 🧸" at bounding box center [304, 63] width 59 height 8
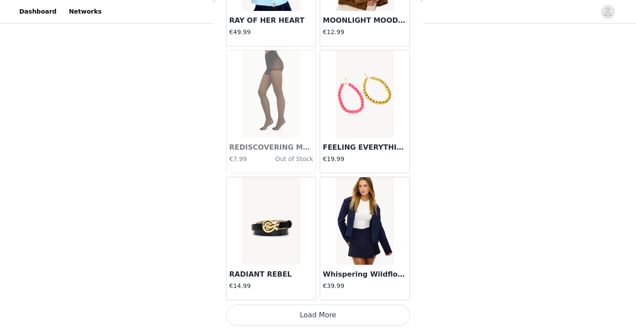
click at [314, 312] on button "Load More" at bounding box center [318, 315] width 184 height 21
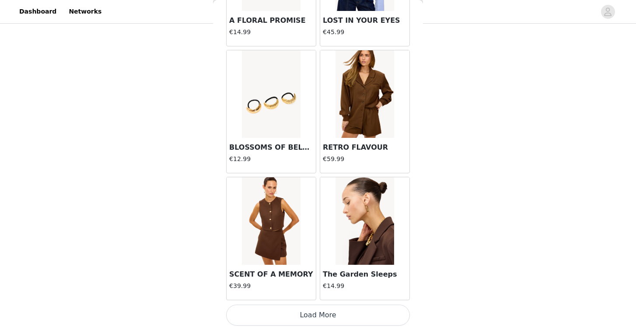
scroll to position [2278, 0]
click at [395, 216] on div at bounding box center [364, 221] width 89 height 88
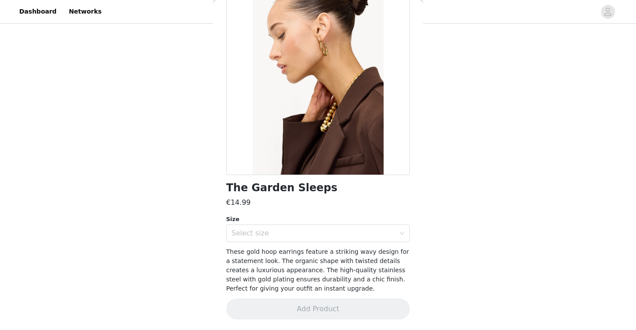
scroll to position [65, 0]
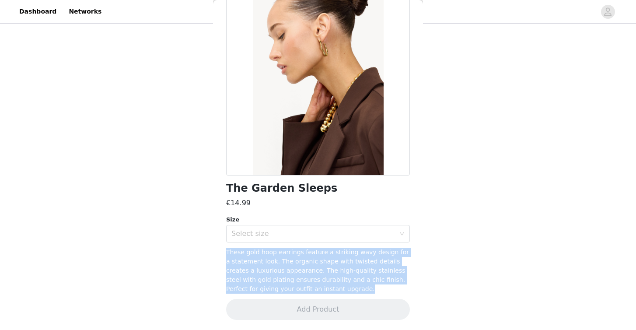
drag, startPoint x: 352, startPoint y: 284, endPoint x: 217, endPoint y: 252, distance: 139.0
click at [217, 252] on div "Back The Garden Sleeps €14.99 Size Select size These gold hoop earrings feature…" at bounding box center [318, 165] width 210 height 330
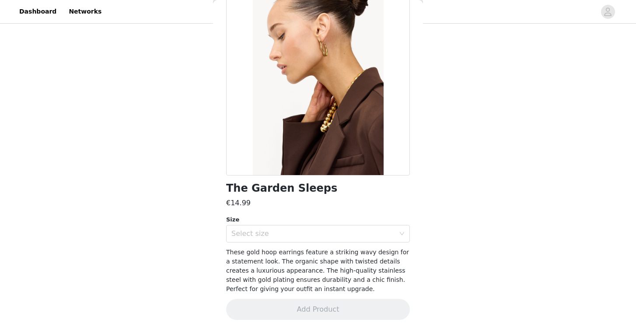
click at [111, 92] on div "STEP 1 OF 6 Styles Kies je fave LOAVIES items! 5/15 Selected Remaining Funds: €…" at bounding box center [318, 4] width 636 height 526
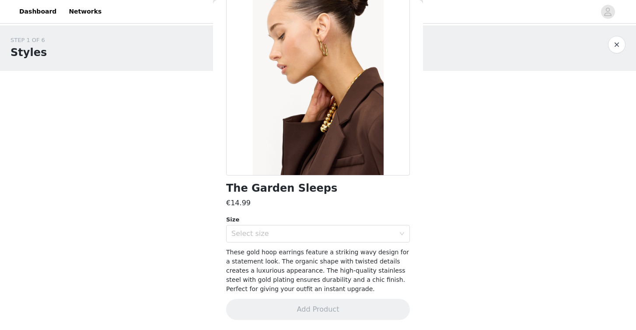
scroll to position [0, 0]
click at [618, 46] on button "button" at bounding box center [617, 45] width 18 height 18
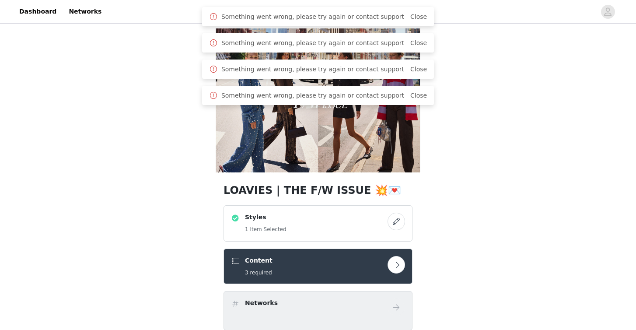
click at [341, 144] on img at bounding box center [318, 100] width 210 height 150
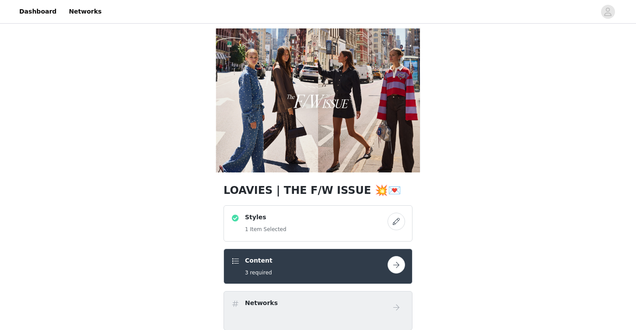
click at [294, 227] on div "Styles 1 Item Selected" at bounding box center [309, 223] width 157 height 21
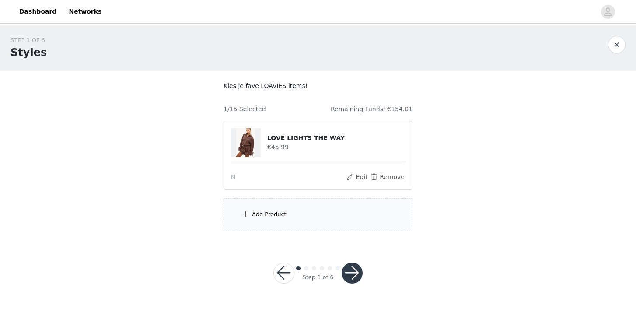
click at [311, 223] on div "Add Product" at bounding box center [318, 214] width 189 height 33
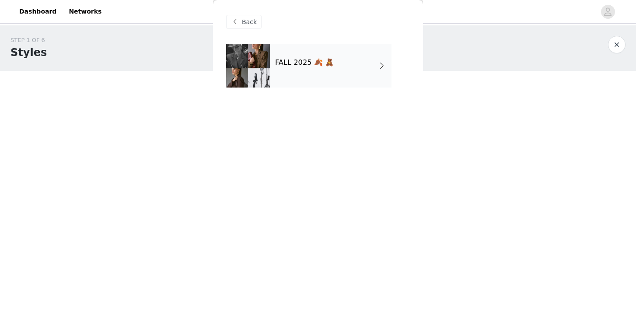
click at [311, 59] on h4 "FALL 2025 🍂 🧸" at bounding box center [304, 63] width 59 height 8
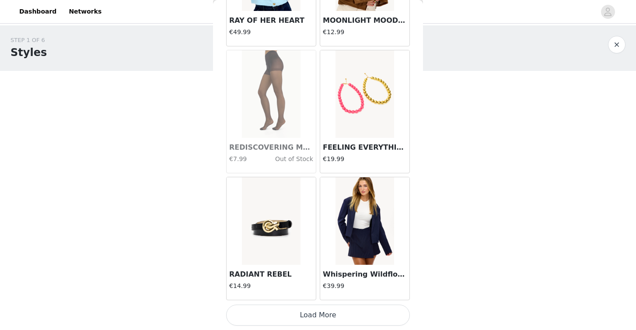
click at [288, 316] on button "Load More" at bounding box center [318, 315] width 184 height 21
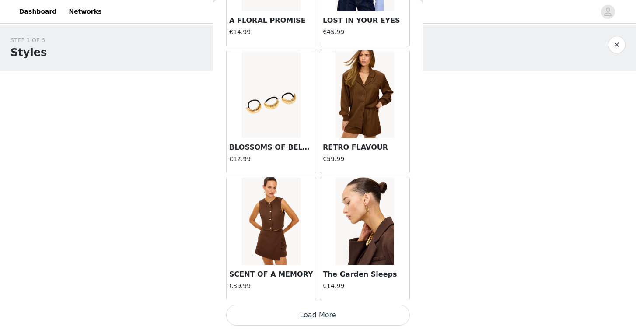
click at [302, 316] on button "Load More" at bounding box center [318, 315] width 184 height 21
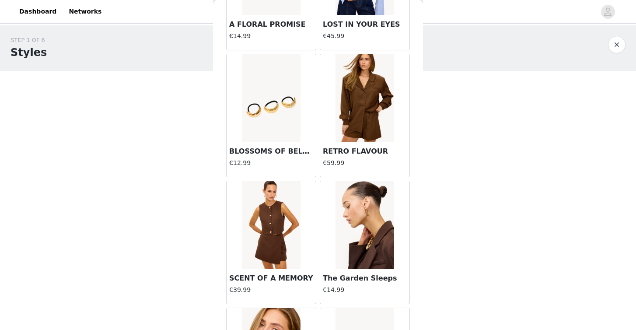
scroll to position [0, 0]
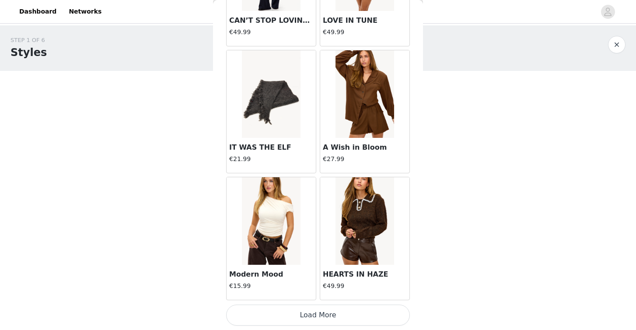
click at [315, 317] on button "Load More" at bounding box center [318, 315] width 184 height 21
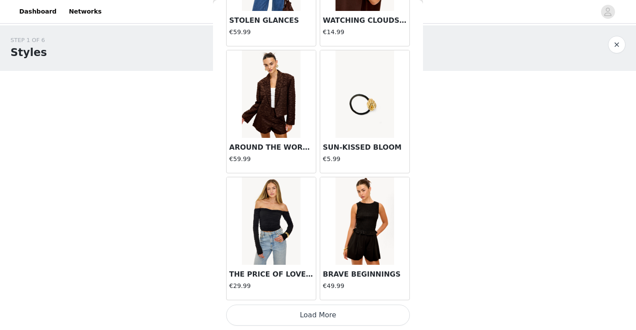
click at [324, 315] on button "Load More" at bounding box center [318, 315] width 184 height 21
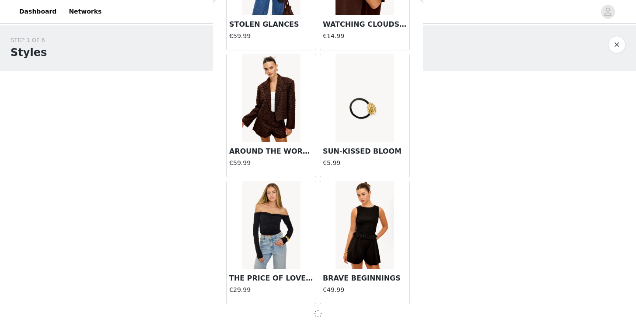
scroll to position [4812, 0]
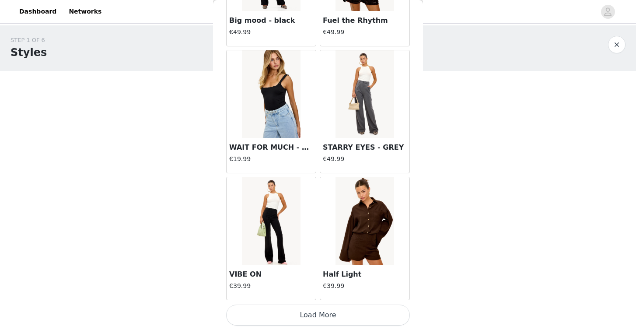
click at [316, 315] on button "Load More" at bounding box center [318, 315] width 184 height 21
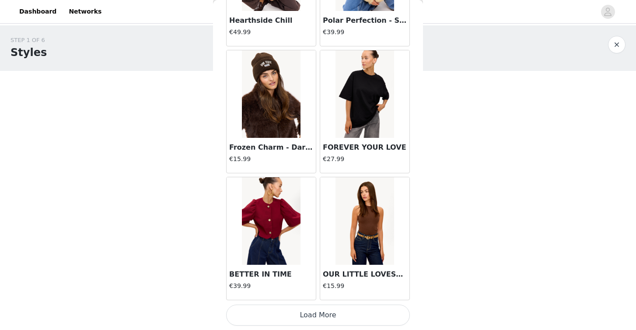
click at [309, 317] on button "Load More" at bounding box center [318, 315] width 184 height 21
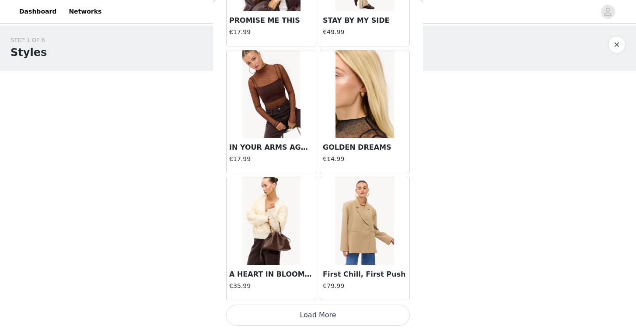
click at [326, 313] on button "Load More" at bounding box center [318, 315] width 184 height 21
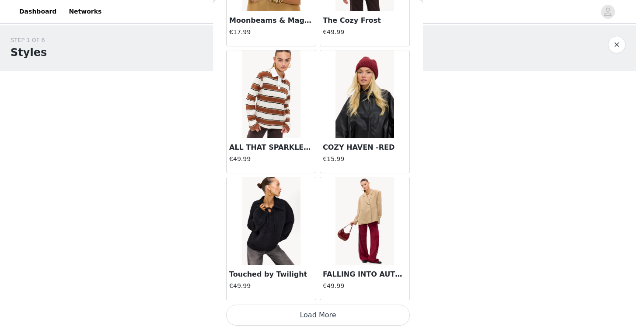
click at [322, 311] on button "Load More" at bounding box center [318, 315] width 184 height 21
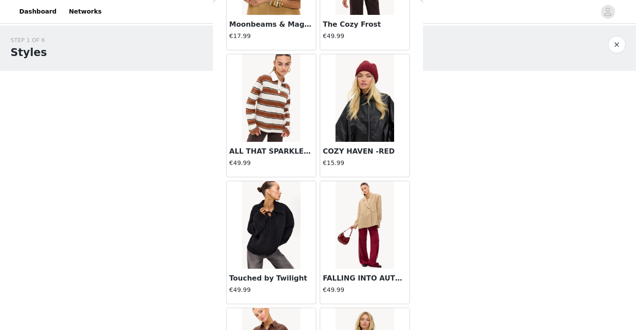
scroll to position [0, 0]
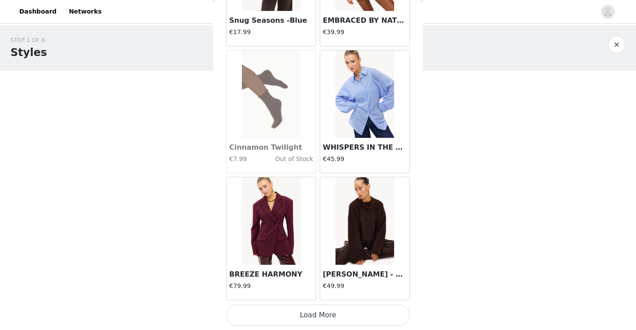
click at [316, 310] on button "Load More" at bounding box center [318, 315] width 184 height 21
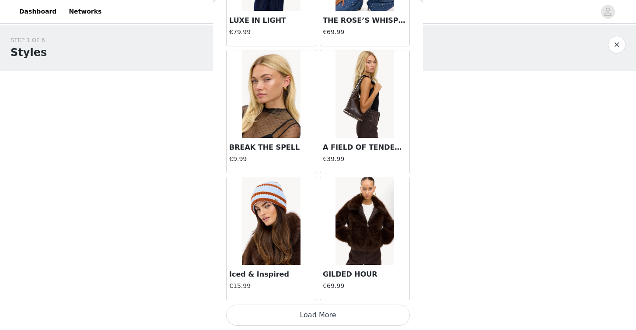
click at [322, 315] on button "Load More" at bounding box center [318, 315] width 184 height 21
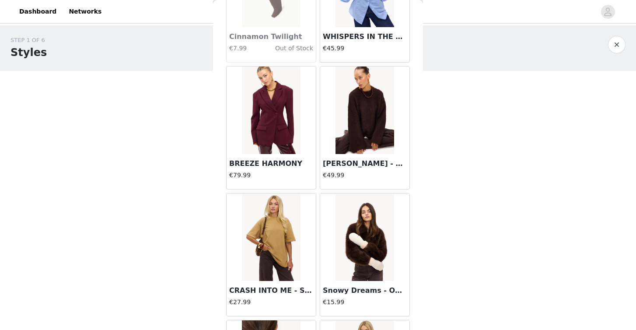
scroll to position [11236, 0]
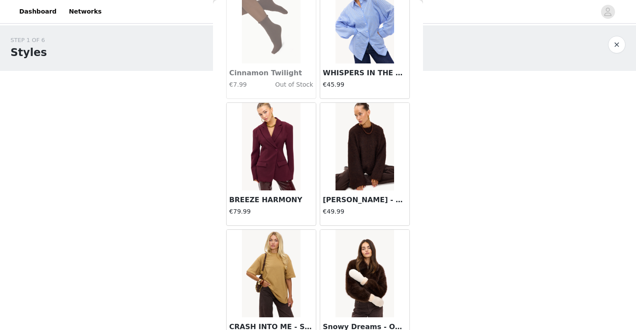
click at [269, 154] on img at bounding box center [271, 147] width 58 height 88
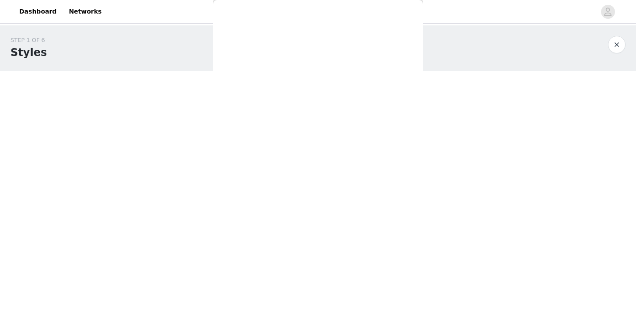
scroll to position [74, 0]
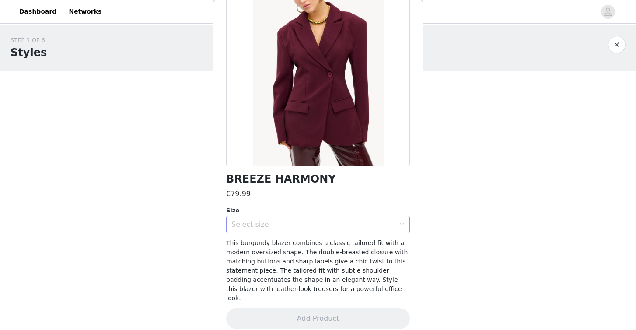
click at [293, 227] on div "Select size" at bounding box center [313, 224] width 164 height 9
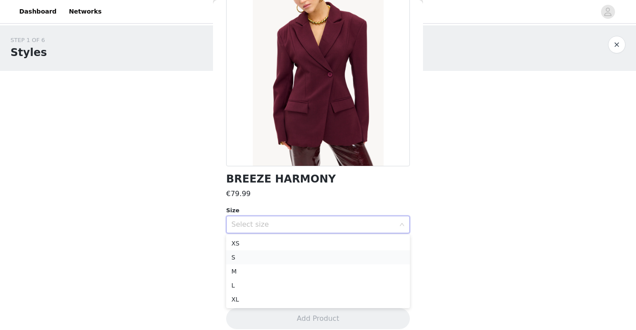
click at [286, 256] on li "S" at bounding box center [318, 257] width 184 height 14
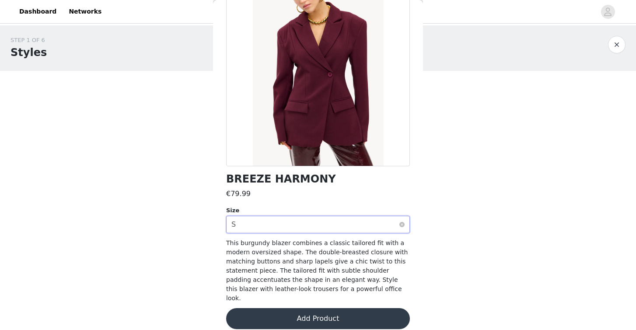
click at [286, 231] on div "Select size S" at bounding box center [315, 224] width 168 height 17
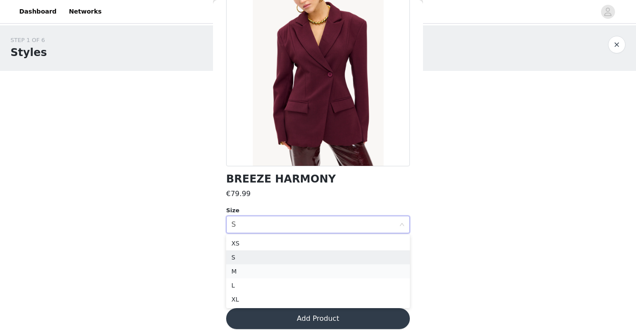
click at [277, 273] on li "M" at bounding box center [318, 271] width 184 height 14
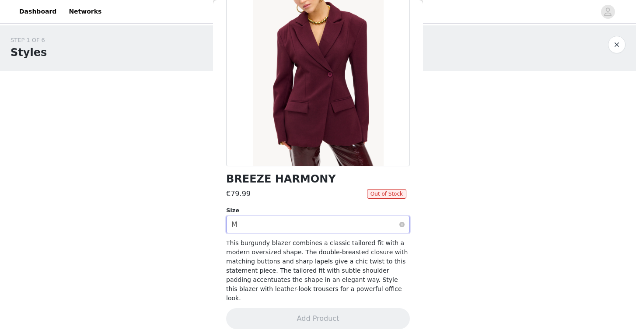
click at [290, 224] on div "Select size M" at bounding box center [315, 224] width 168 height 17
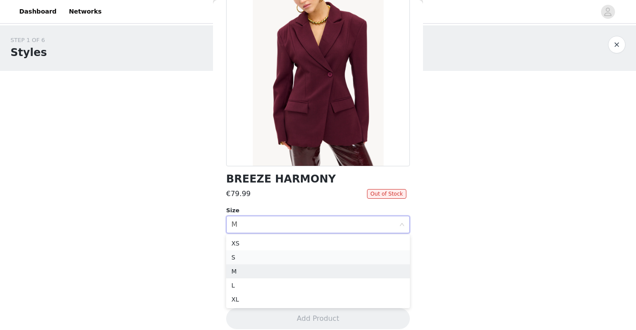
click at [270, 259] on li "S" at bounding box center [318, 257] width 184 height 14
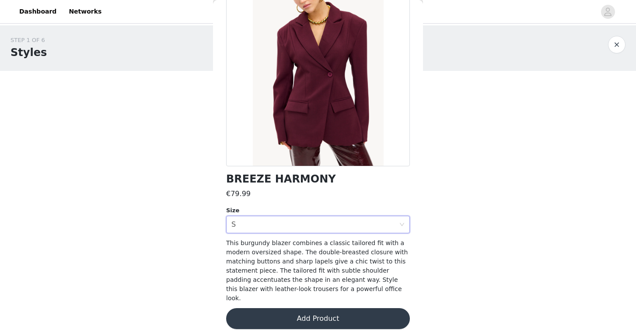
click at [284, 309] on button "Add Product" at bounding box center [318, 318] width 184 height 21
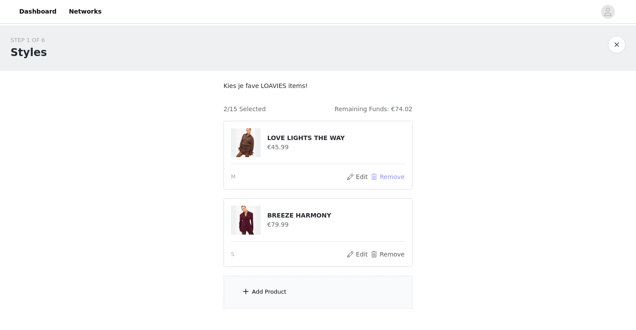
click at [385, 176] on button "Remove" at bounding box center [387, 177] width 35 height 11
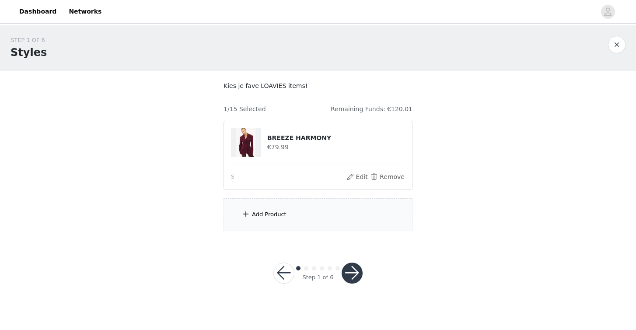
click at [313, 224] on div "Add Product" at bounding box center [318, 214] width 189 height 33
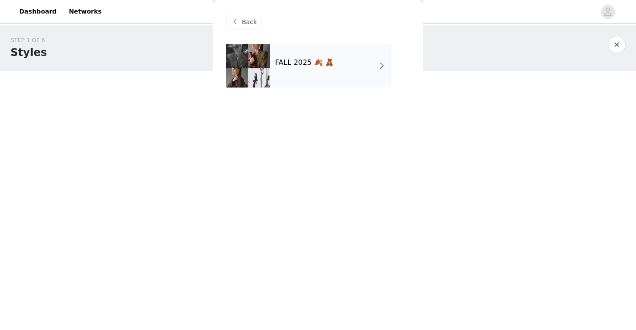
click at [290, 53] on div "FALL 2025 🍂 🧸" at bounding box center [331, 66] width 122 height 44
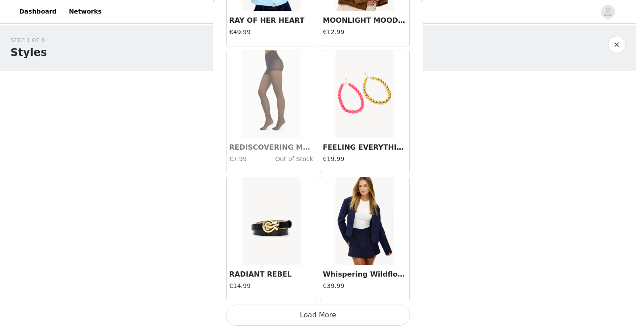
scroll to position [0, 0]
click at [354, 316] on button "Load More" at bounding box center [318, 315] width 184 height 21
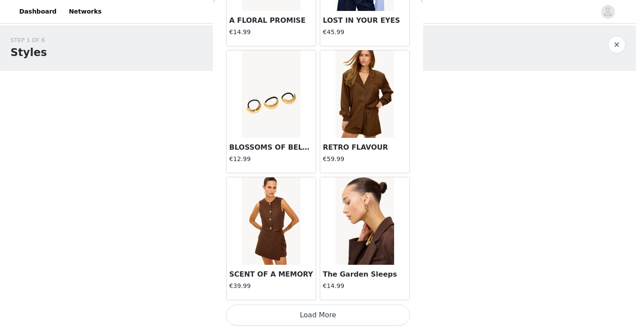
scroll to position [2278, 0]
click at [353, 324] on button "Load More" at bounding box center [318, 315] width 184 height 21
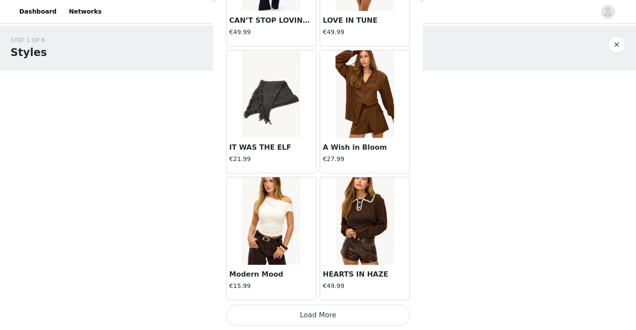
scroll to position [3547, 0]
click at [350, 314] on button "Load More" at bounding box center [318, 315] width 184 height 21
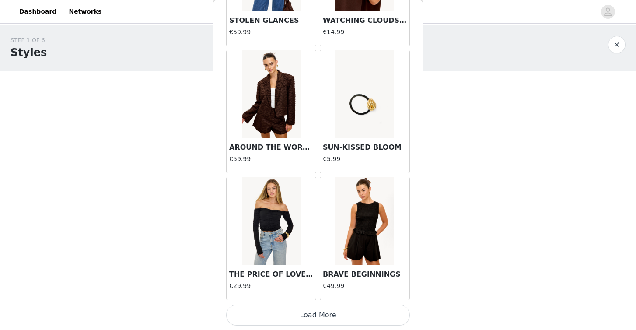
click at [341, 309] on button "Load More" at bounding box center [318, 315] width 184 height 21
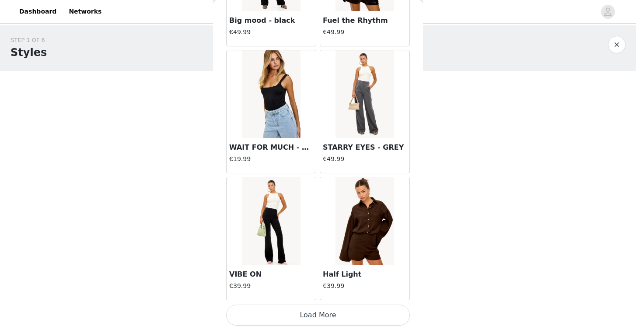
click at [327, 314] on button "Load More" at bounding box center [318, 315] width 184 height 21
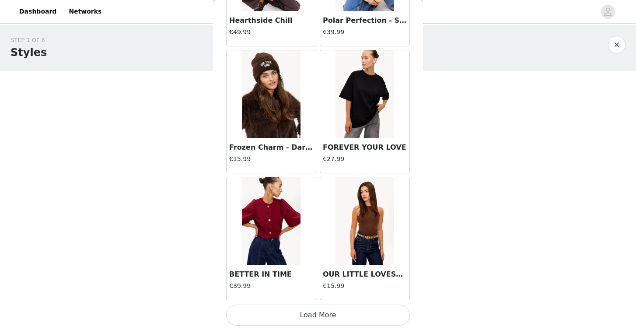
scroll to position [7354, 0]
click at [312, 313] on button "Load More" at bounding box center [318, 315] width 184 height 21
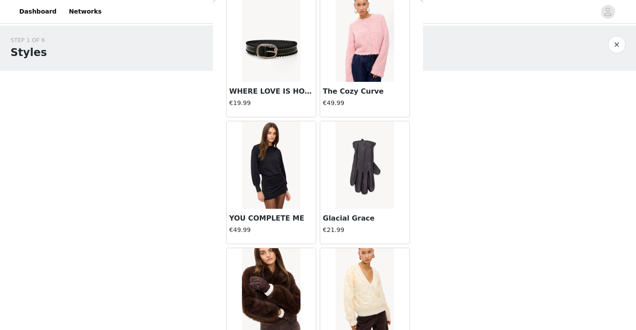
scroll to position [8172, 0]
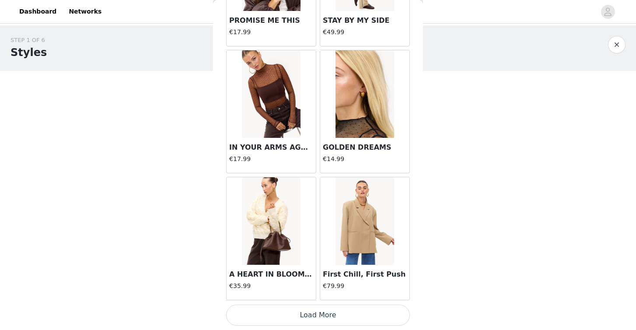
click at [305, 311] on button "Load More" at bounding box center [318, 315] width 184 height 21
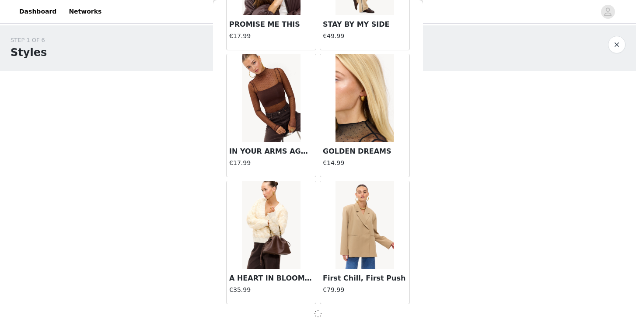
scroll to position [8619, 0]
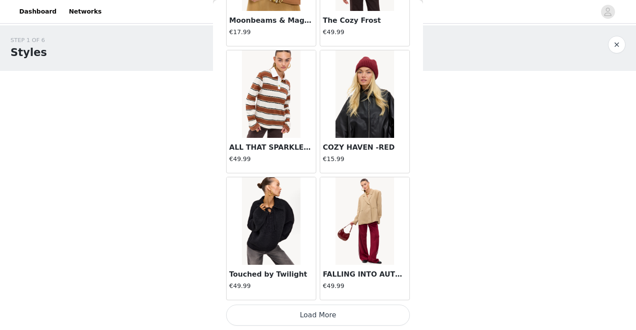
click at [313, 313] on button "Load More" at bounding box center [318, 315] width 184 height 21
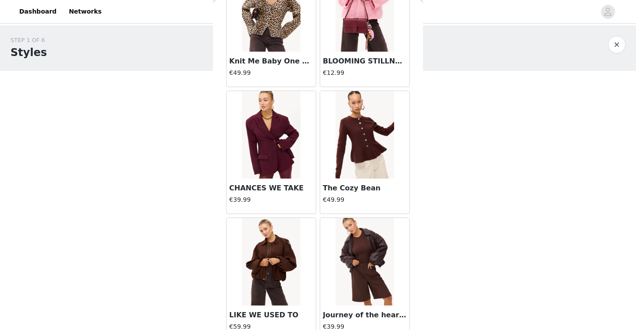
scroll to position [10740, 0]
click at [283, 157] on img at bounding box center [271, 135] width 58 height 88
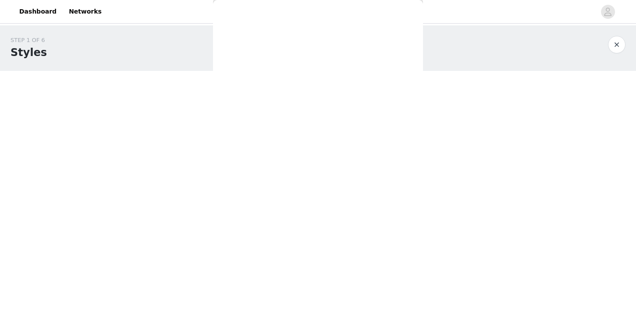
scroll to position [56, 0]
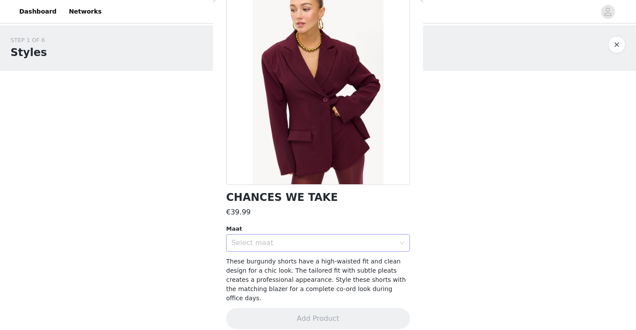
click at [305, 241] on div "Select maat" at bounding box center [313, 242] width 164 height 9
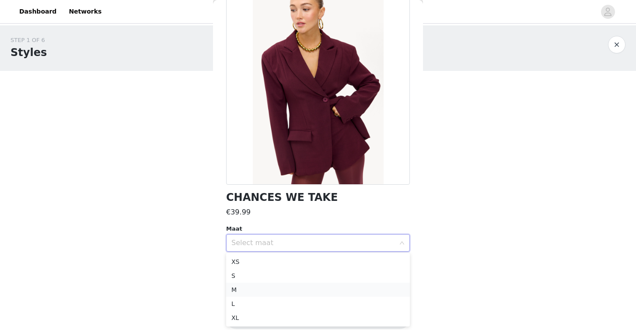
click at [291, 287] on li "M" at bounding box center [318, 290] width 184 height 14
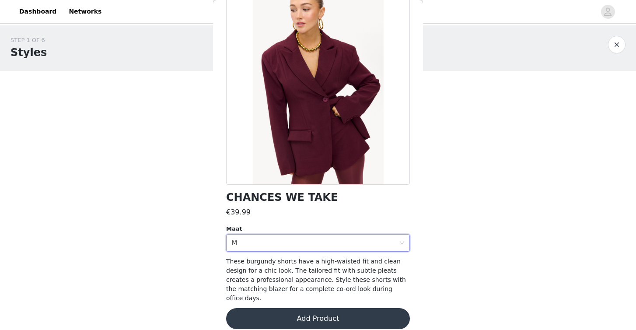
click at [287, 313] on button "Add Product" at bounding box center [318, 318] width 184 height 21
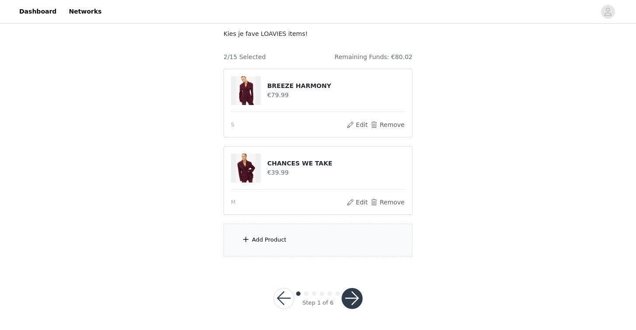
scroll to position [52, 0]
click at [323, 245] on div "Add Product" at bounding box center [318, 240] width 189 height 33
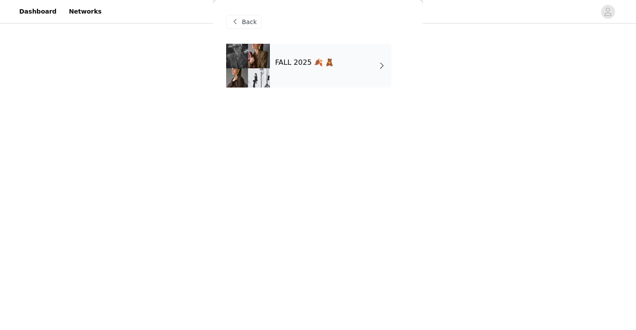
click at [339, 71] on div "FALL 2025 🍂 🧸" at bounding box center [331, 66] width 122 height 44
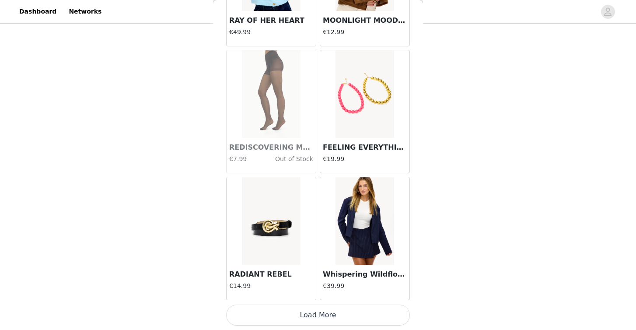
click at [301, 321] on button "Load More" at bounding box center [318, 315] width 184 height 21
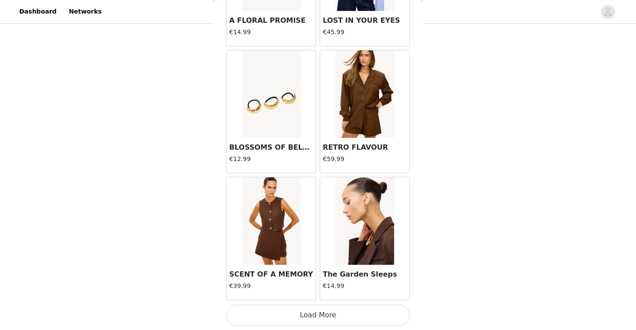
click at [313, 314] on button "Load More" at bounding box center [318, 315] width 184 height 21
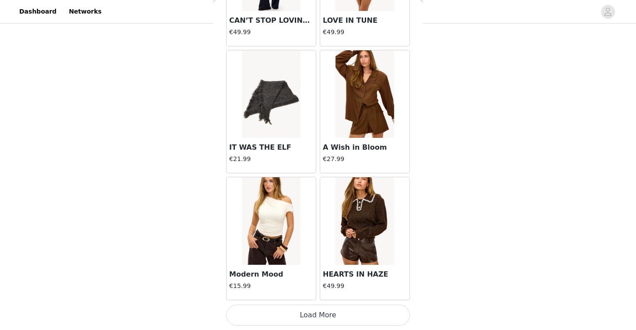
click at [313, 315] on button "Load More" at bounding box center [318, 315] width 184 height 21
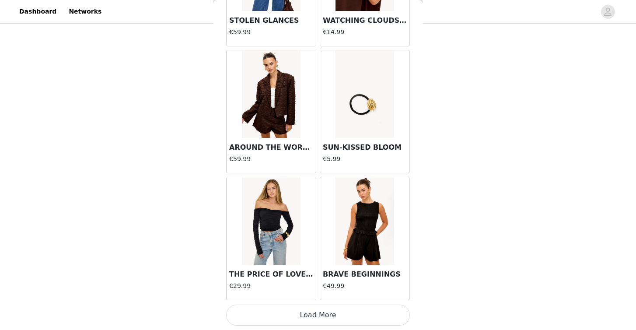
click at [322, 317] on button "Load More" at bounding box center [318, 315] width 184 height 21
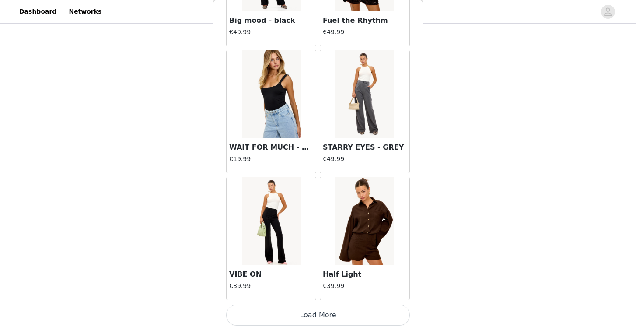
click at [329, 314] on button "Load More" at bounding box center [318, 315] width 184 height 21
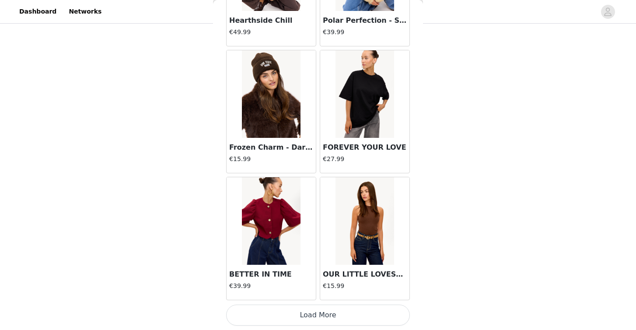
click at [325, 316] on button "Load More" at bounding box center [318, 315] width 184 height 21
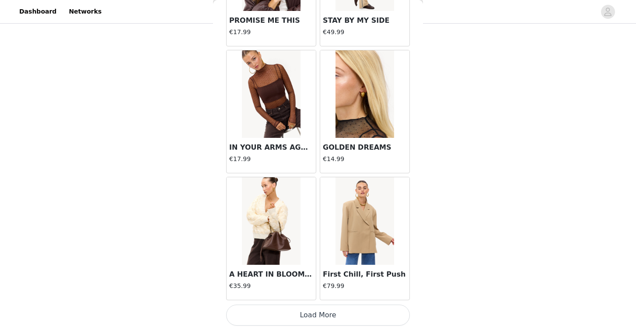
click at [325, 314] on button "Load More" at bounding box center [318, 315] width 184 height 21
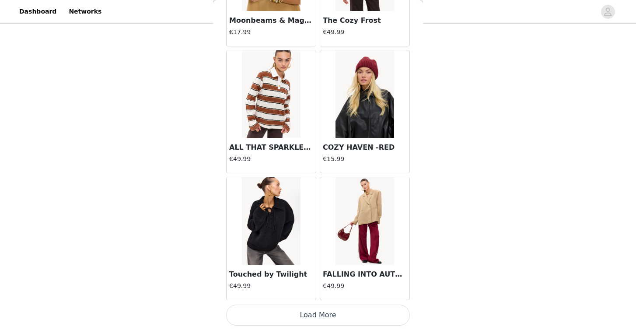
scroll to position [52, 0]
click at [325, 314] on button "Load More" at bounding box center [318, 315] width 184 height 21
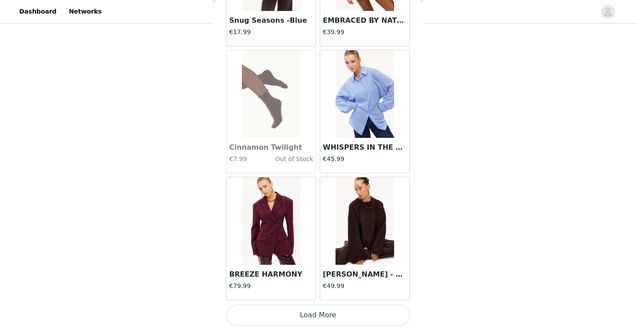
click at [334, 315] on button "Load More" at bounding box center [318, 315] width 184 height 21
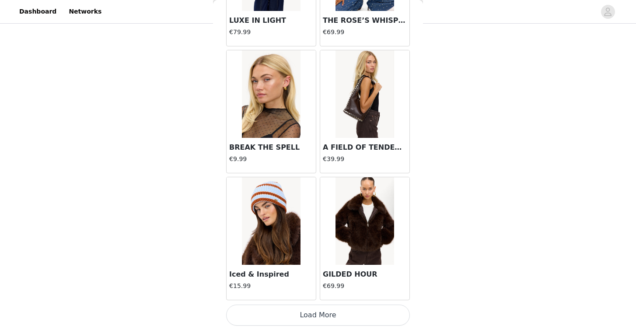
scroll to position [52, 0]
click at [327, 315] on button "Load More" at bounding box center [318, 315] width 184 height 21
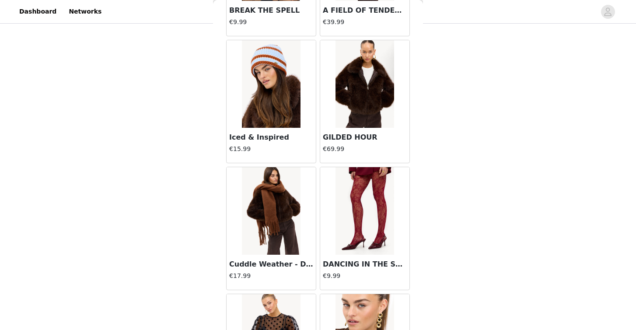
scroll to position [12555, 0]
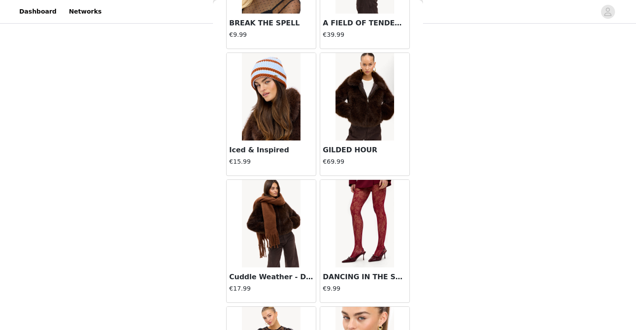
click at [277, 230] on img at bounding box center [271, 224] width 58 height 88
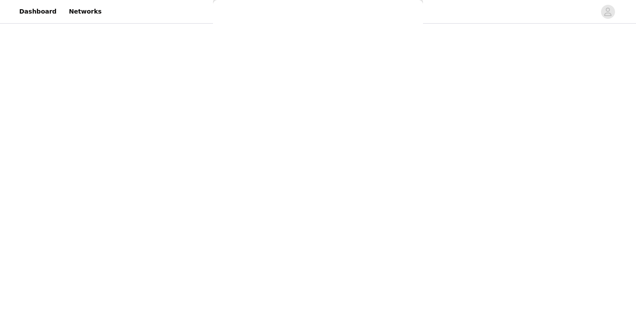
scroll to position [65, 0]
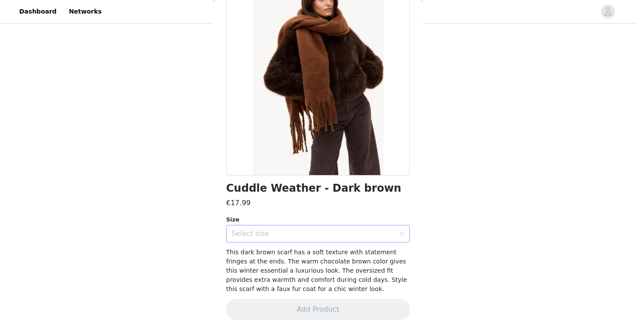
click at [280, 235] on div "Select size" at bounding box center [313, 233] width 164 height 9
click at [278, 252] on li "ONESIZE" at bounding box center [318, 252] width 184 height 14
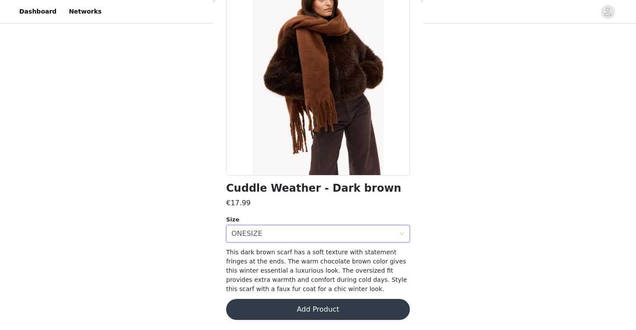
click at [280, 310] on button "Add Product" at bounding box center [318, 309] width 184 height 21
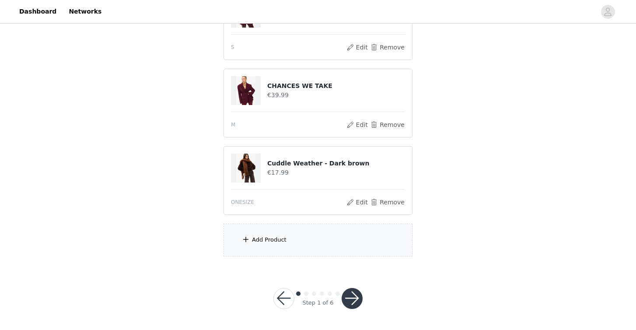
scroll to position [129, 0]
click at [286, 242] on div "Add Product" at bounding box center [318, 240] width 189 height 33
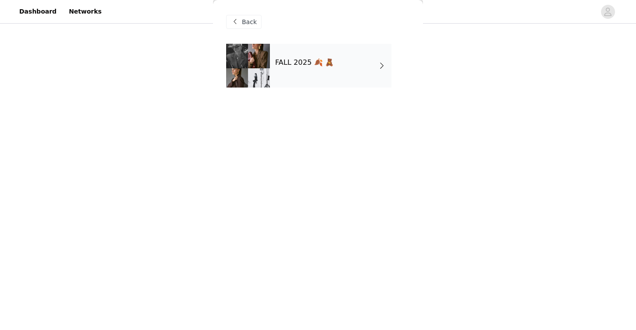
click at [333, 84] on div "FALL 2025 🍂 🧸" at bounding box center [331, 66] width 122 height 44
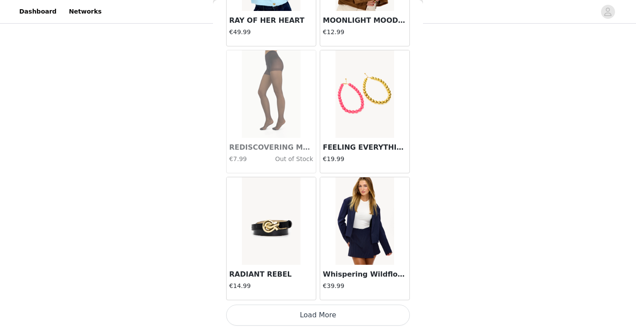
click at [294, 314] on button "Load More" at bounding box center [318, 315] width 184 height 21
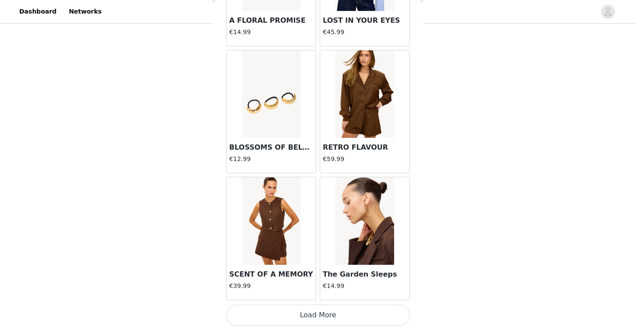
click at [325, 319] on button "Load More" at bounding box center [318, 315] width 184 height 21
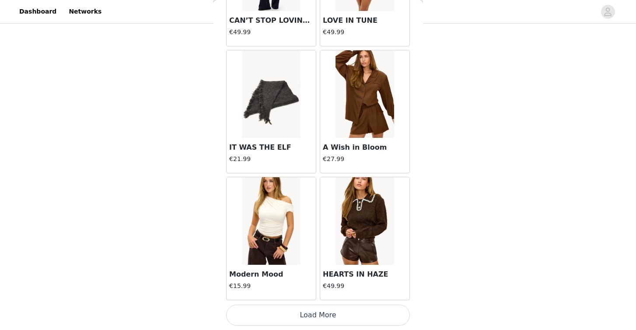
click at [326, 311] on button "Load More" at bounding box center [318, 315] width 184 height 21
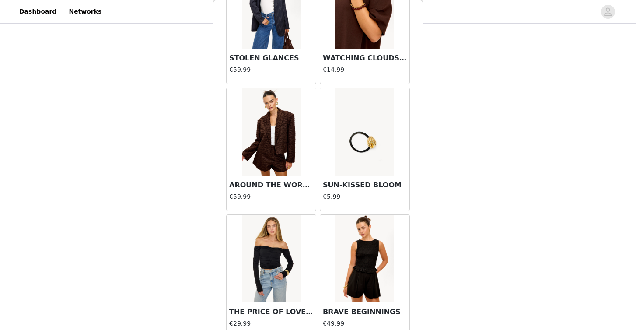
scroll to position [4779, 0]
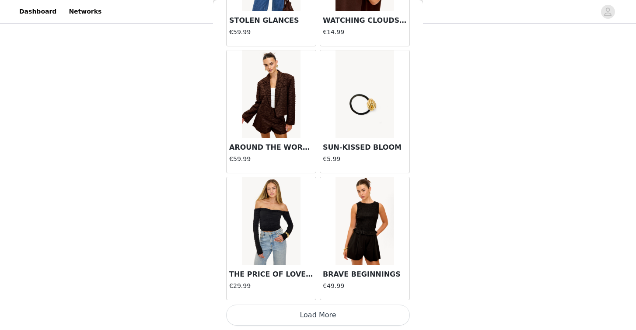
click at [333, 319] on button "Load More" at bounding box center [318, 315] width 184 height 21
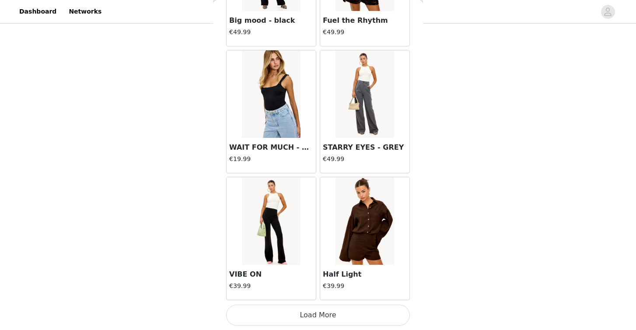
click at [339, 309] on button "Load More" at bounding box center [318, 315] width 184 height 21
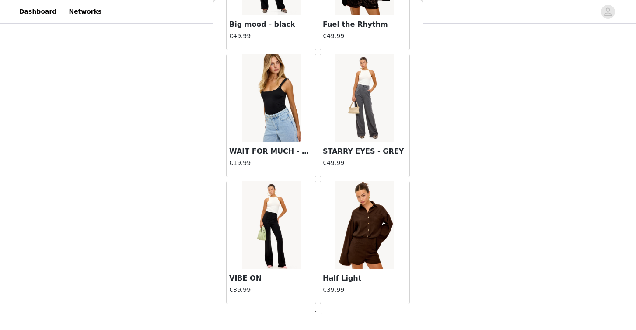
scroll to position [6081, 0]
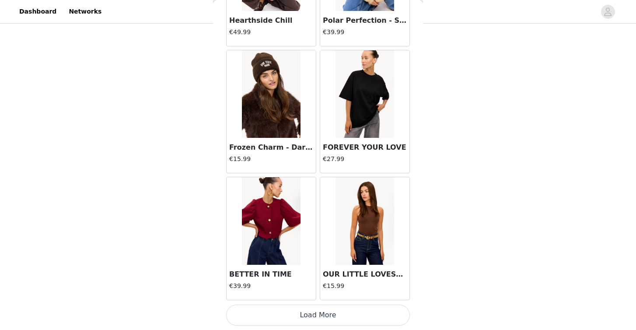
click at [339, 309] on button "Load More" at bounding box center [318, 315] width 184 height 21
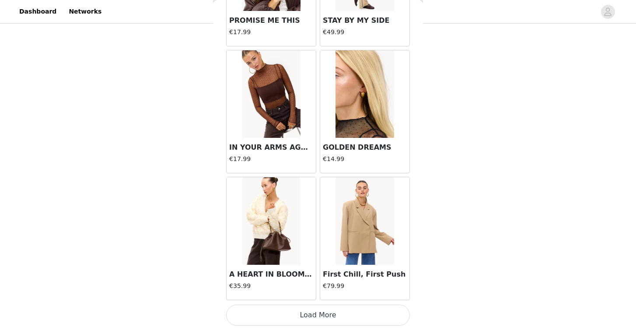
scroll to position [129, 0]
click at [339, 312] on button "Load More" at bounding box center [318, 315] width 184 height 21
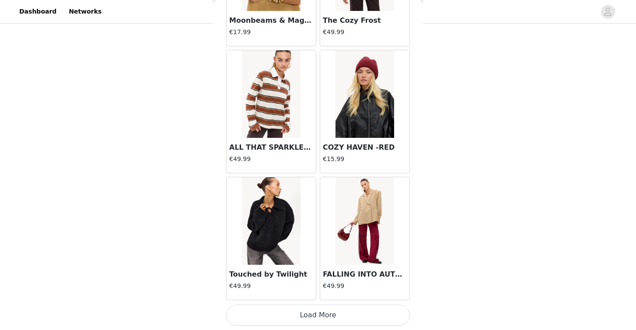
click at [339, 319] on button "Load More" at bounding box center [318, 315] width 184 height 21
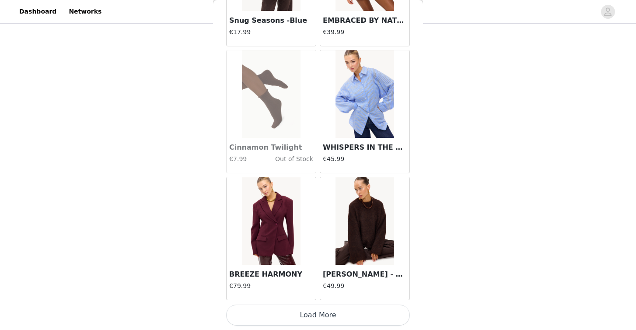
click at [337, 320] on button "Load More" at bounding box center [318, 315] width 184 height 21
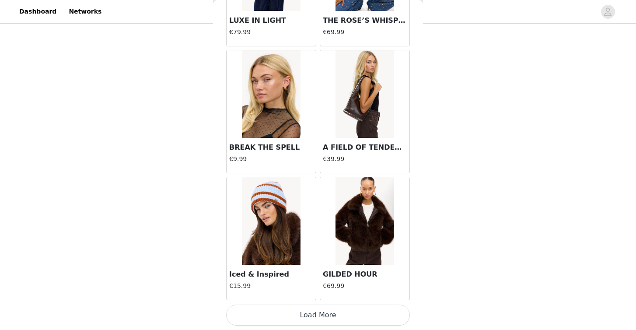
scroll to position [129, 0]
click at [336, 310] on button "Load More" at bounding box center [318, 315] width 184 height 21
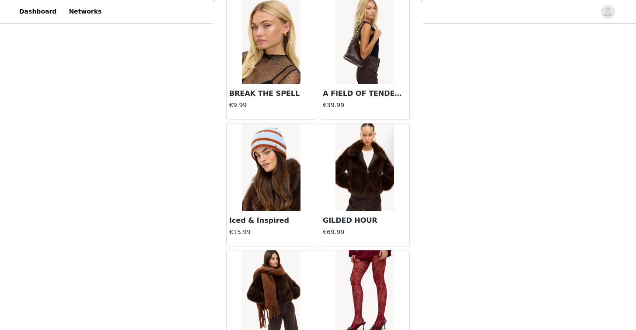
click at [363, 180] on img at bounding box center [365, 167] width 58 height 88
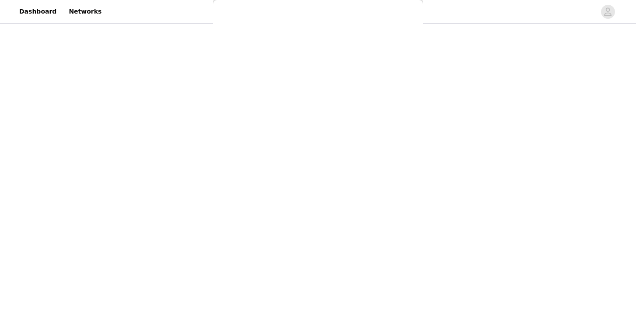
scroll to position [74, 0]
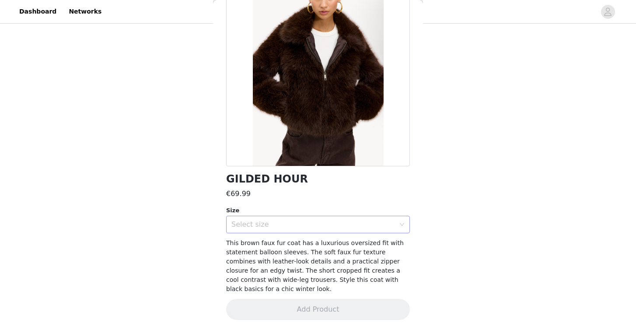
click at [325, 229] on div "Select size" at bounding box center [315, 224] width 168 height 17
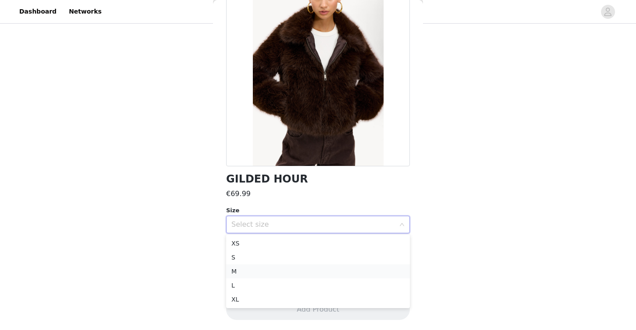
click at [301, 275] on li "M" at bounding box center [318, 271] width 184 height 14
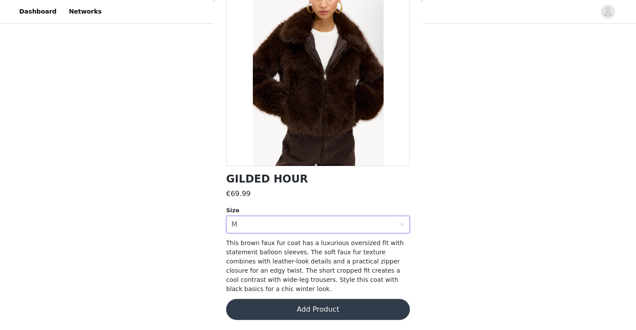
click at [299, 308] on button "Add Product" at bounding box center [318, 309] width 184 height 21
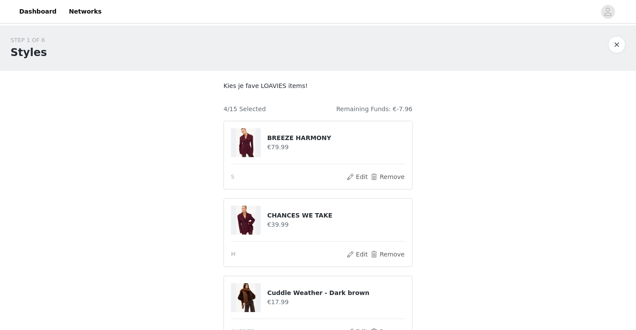
scroll to position [0, 0]
drag, startPoint x: 338, startPoint y: 108, endPoint x: 418, endPoint y: 110, distance: 79.7
click at [418, 110] on section "Kies je fave LOAVIES items! 4/15 Selected Remaining Funds: €-7.96 BREEZE HARMON…" at bounding box center [318, 272] width 210 height 403
click at [376, 105] on h4 "Remaining Funds: €-7.96" at bounding box center [375, 109] width 76 height 9
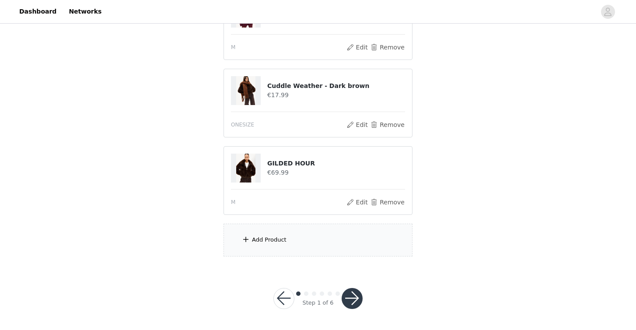
scroll to position [207, 0]
click at [354, 301] on button "button" at bounding box center [352, 298] width 21 height 21
click at [351, 302] on button "button" at bounding box center [352, 298] width 21 height 21
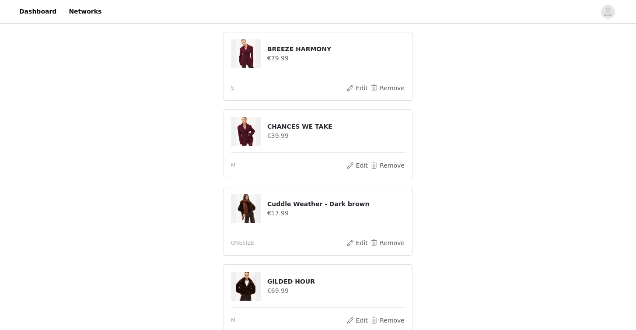
scroll to position [95, 0]
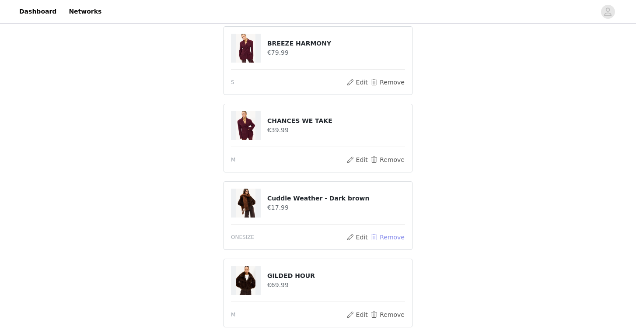
click at [389, 238] on button "Remove" at bounding box center [387, 237] width 35 height 11
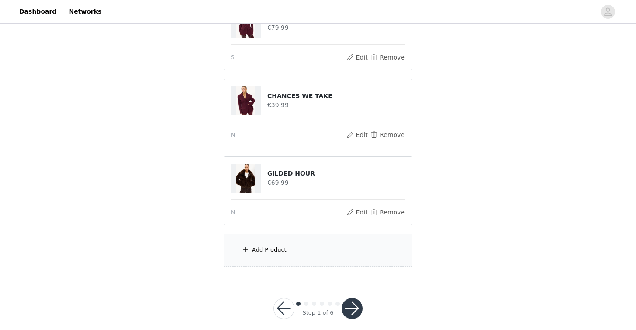
scroll to position [120, 0]
click at [355, 306] on button "button" at bounding box center [352, 307] width 21 height 21
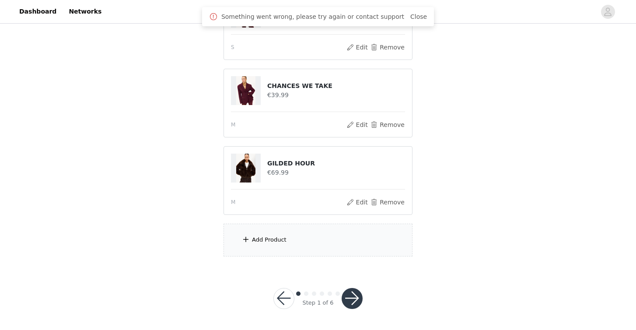
scroll to position [129, 0]
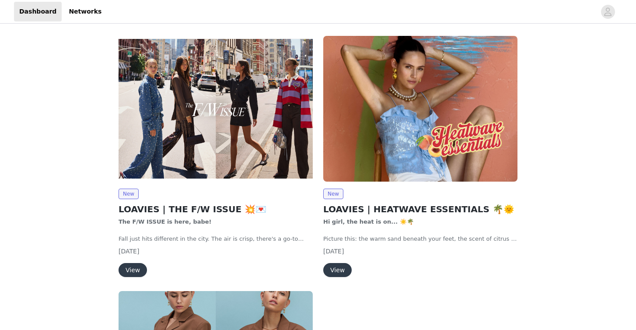
click at [243, 119] on img at bounding box center [216, 109] width 194 height 146
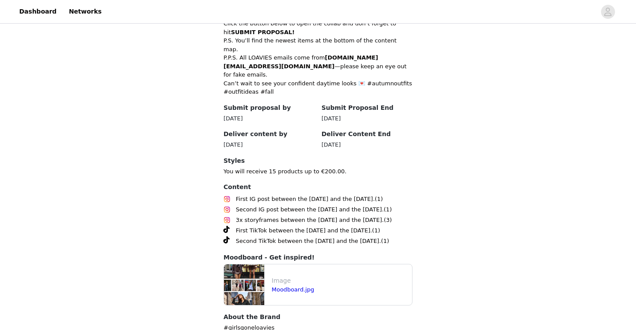
scroll to position [475, 0]
click at [248, 265] on img at bounding box center [244, 285] width 40 height 41
click at [284, 287] on link "Moodboard.jpg" at bounding box center [293, 290] width 42 height 7
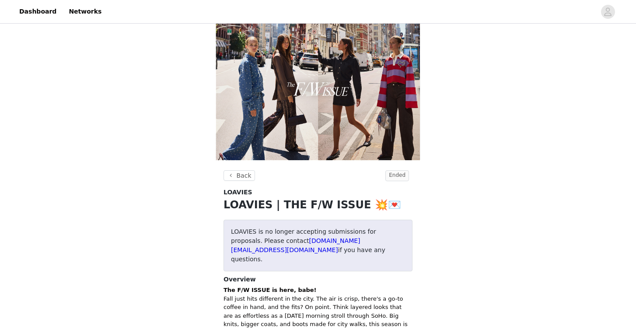
scroll to position [0, 0]
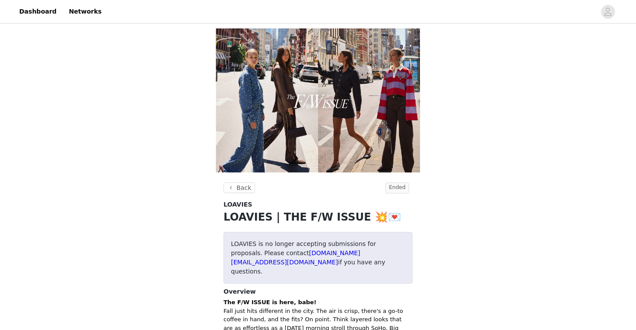
click at [326, 139] on img at bounding box center [318, 100] width 210 height 150
click at [246, 187] on button "Back" at bounding box center [240, 187] width 32 height 11
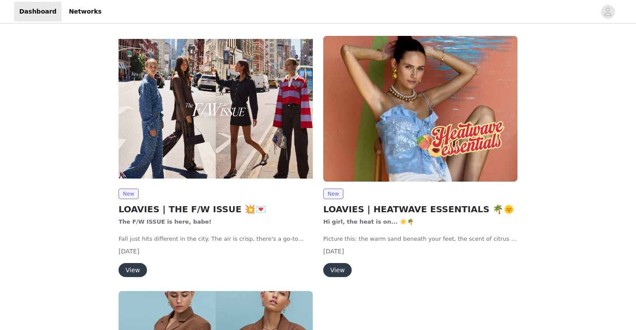
click at [184, 131] on img at bounding box center [216, 109] width 194 height 146
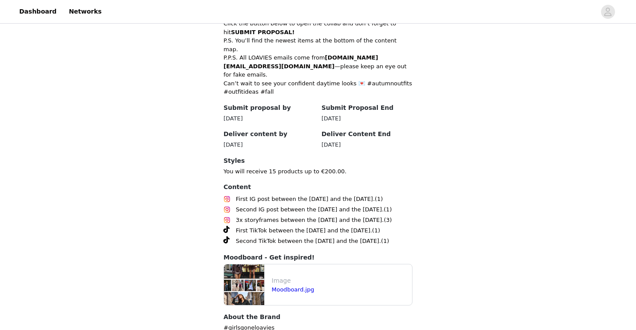
scroll to position [475, 0]
click at [333, 265] on div "Image Moodboard.jpg" at bounding box center [318, 285] width 188 height 41
click at [289, 195] on span "First IG post between the [DATE] and the [DATE]." at bounding box center [305, 199] width 139 height 9
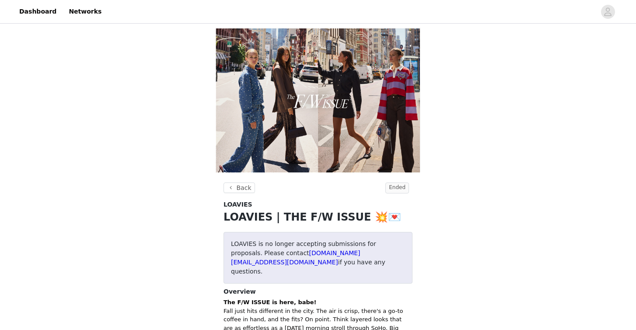
scroll to position [0, 0]
click at [243, 189] on button "Back" at bounding box center [240, 187] width 32 height 11
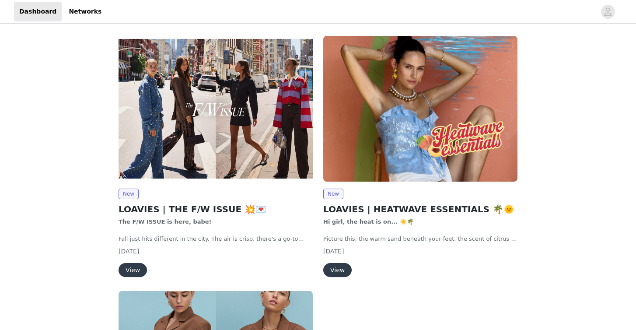
click at [216, 112] on img at bounding box center [216, 109] width 194 height 146
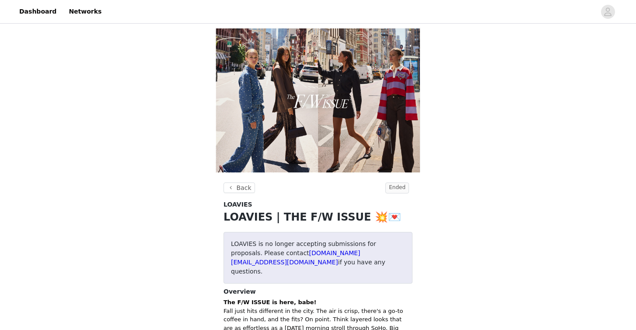
drag, startPoint x: 263, startPoint y: 263, endPoint x: 211, endPoint y: 229, distance: 61.9
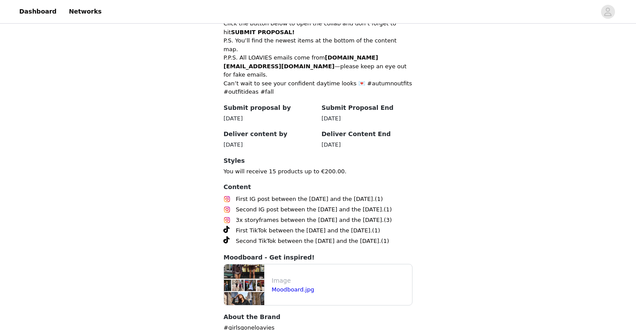
scroll to position [475, 0]
click at [323, 286] on div "Moodboard.jpg" at bounding box center [340, 290] width 137 height 9
click at [292, 287] on link "Moodboard.jpg" at bounding box center [293, 290] width 42 height 7
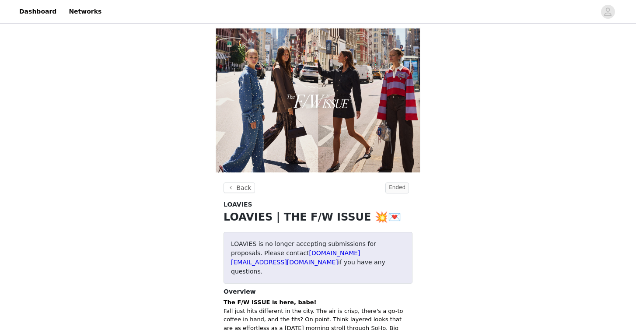
scroll to position [0, 0]
click at [248, 189] on button "Back" at bounding box center [240, 187] width 32 height 11
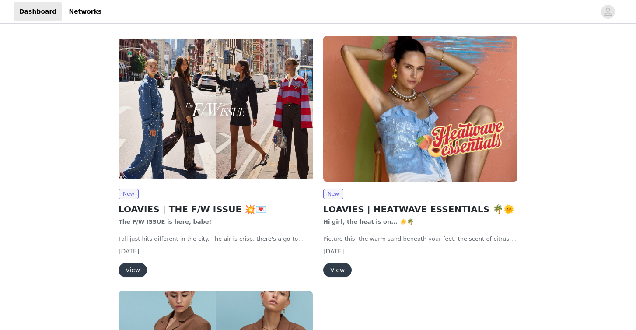
click at [136, 270] on button "View" at bounding box center [133, 270] width 28 height 14
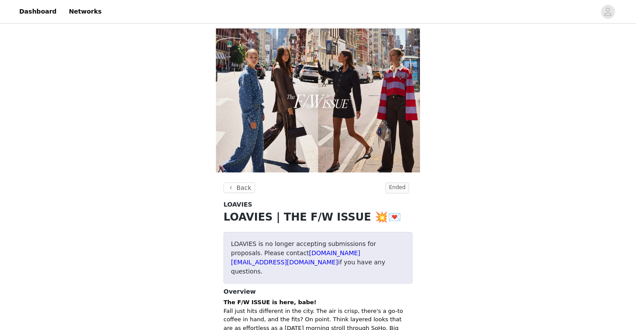
click at [326, 132] on img at bounding box center [318, 100] width 210 height 150
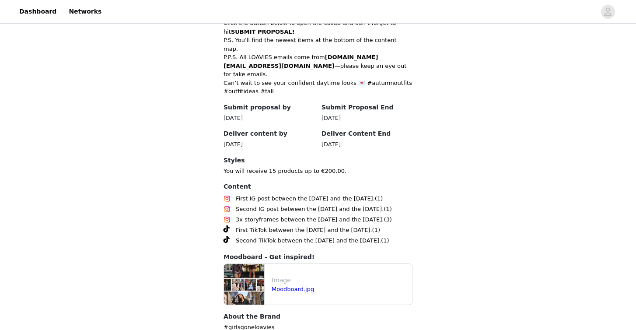
scroll to position [475, 0]
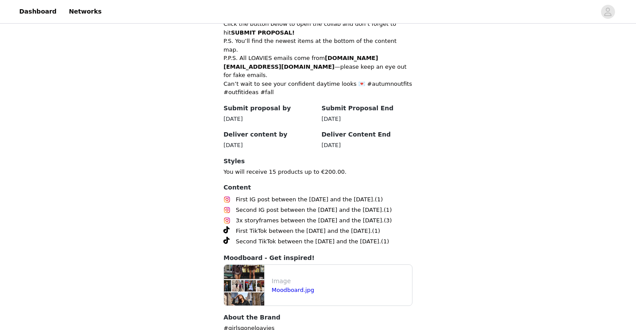
click at [294, 195] on span "First IG post between the [DATE] and the [DATE]." at bounding box center [305, 199] width 139 height 9
click at [292, 206] on span "Second IG post between the [DATE] and the [DATE]." at bounding box center [310, 210] width 148 height 9
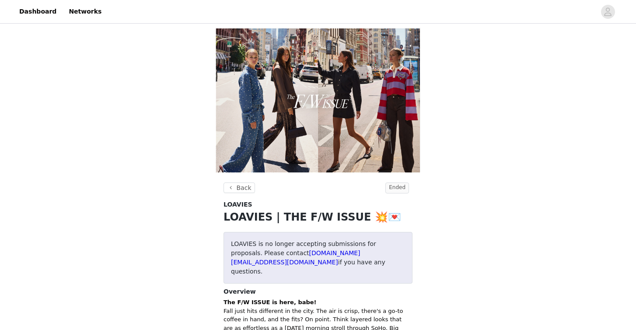
scroll to position [0, 0]
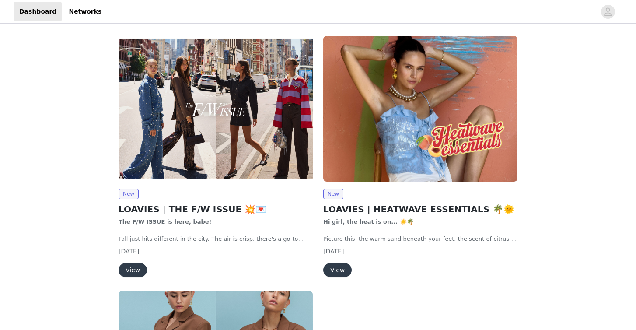
click at [200, 140] on img at bounding box center [216, 109] width 194 height 146
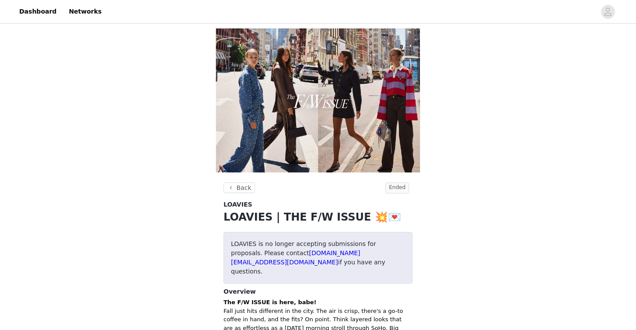
click at [354, 148] on img at bounding box center [318, 100] width 210 height 150
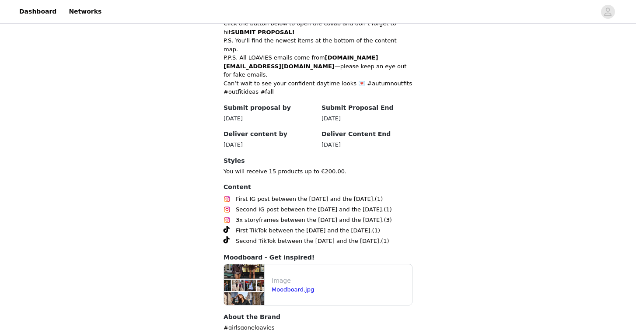
scroll to position [475, 0]
click at [331, 277] on p "Image" at bounding box center [340, 281] width 137 height 9
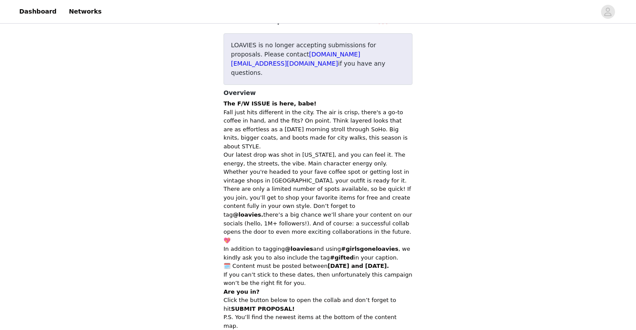
scroll to position [0, 0]
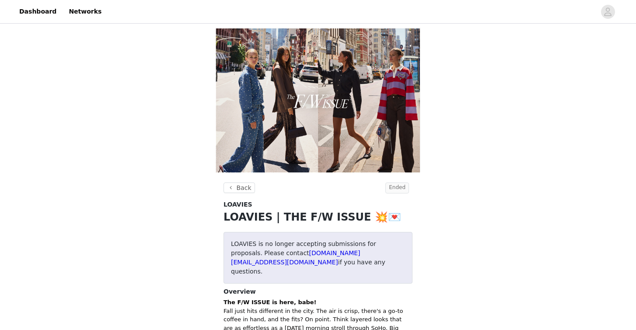
click at [394, 189] on span "Ended" at bounding box center [398, 187] width 24 height 11
click at [321, 126] on img at bounding box center [318, 100] width 210 height 150
click at [402, 188] on span "Ended" at bounding box center [398, 187] width 24 height 11
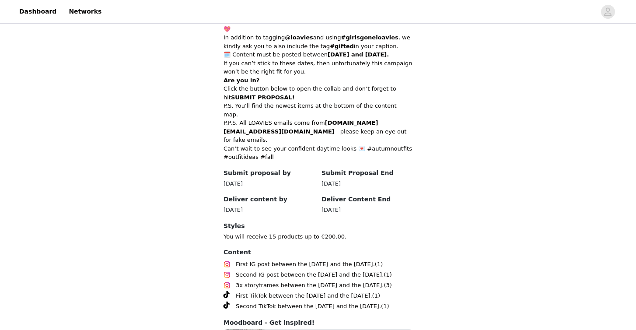
scroll to position [401, 0]
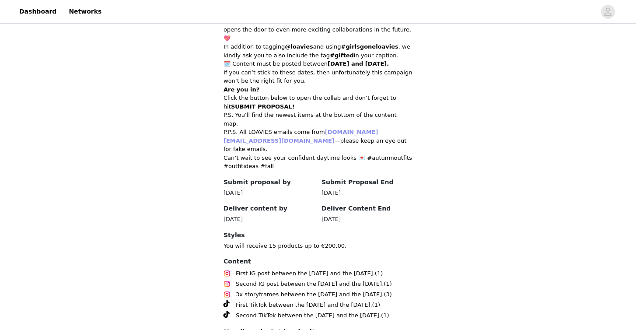
click at [367, 129] on link "[DOMAIN_NAME][EMAIL_ADDRESS][DOMAIN_NAME]" at bounding box center [301, 136] width 154 height 15
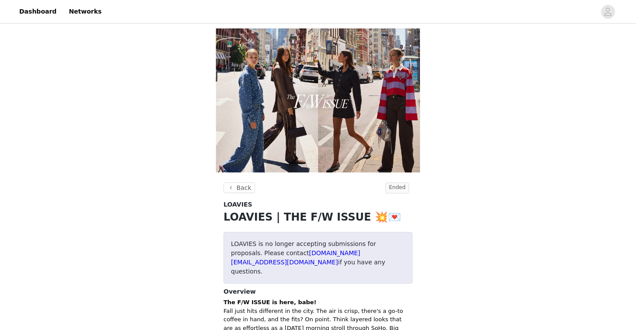
scroll to position [0, 0]
click at [82, 13] on link "Networks" at bounding box center [84, 12] width 43 height 20
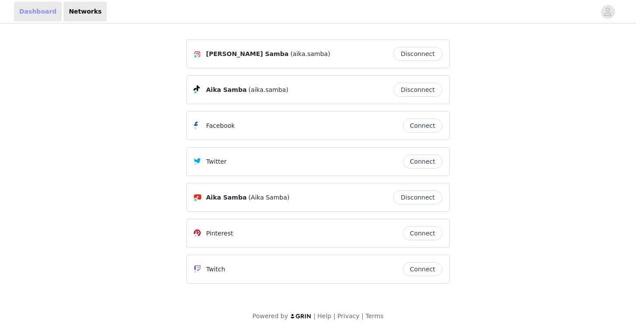
click at [33, 15] on link "Dashboard" at bounding box center [38, 12] width 48 height 20
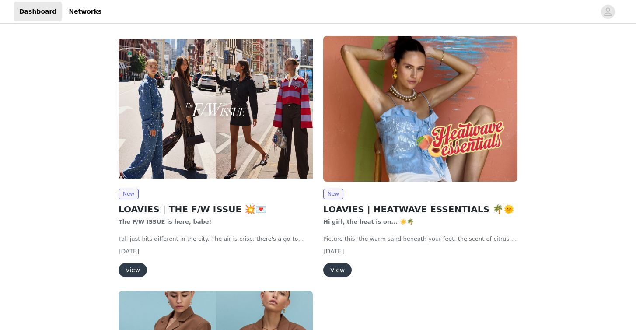
click at [237, 155] on img at bounding box center [216, 109] width 194 height 146
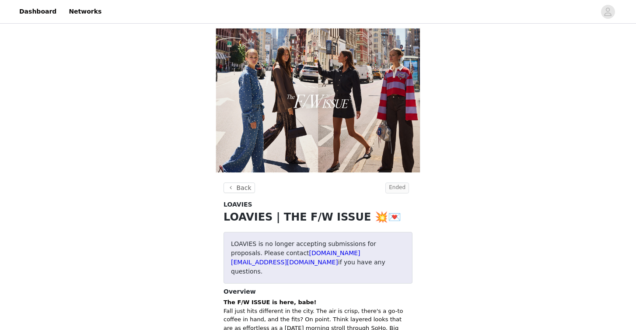
click at [399, 191] on span "Ended" at bounding box center [398, 187] width 24 height 11
click at [235, 188] on button "Back" at bounding box center [240, 187] width 32 height 11
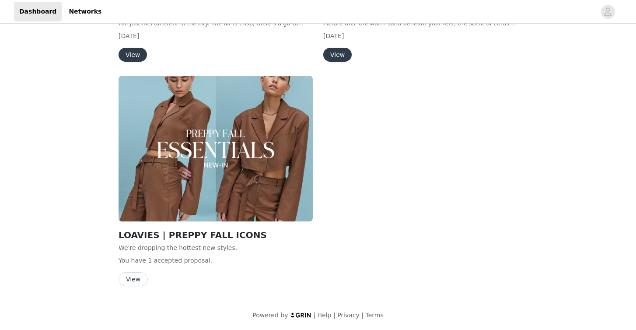
scroll to position [215, 0]
click at [212, 193] on img at bounding box center [216, 149] width 194 height 146
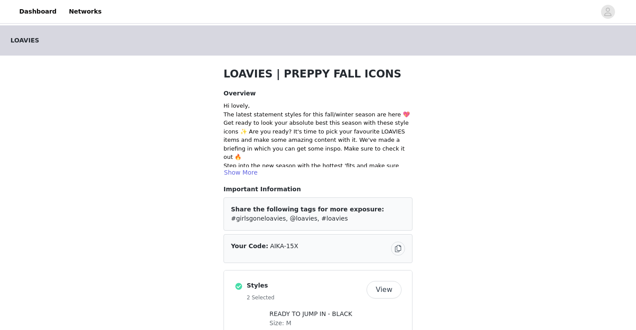
scroll to position [215, 0]
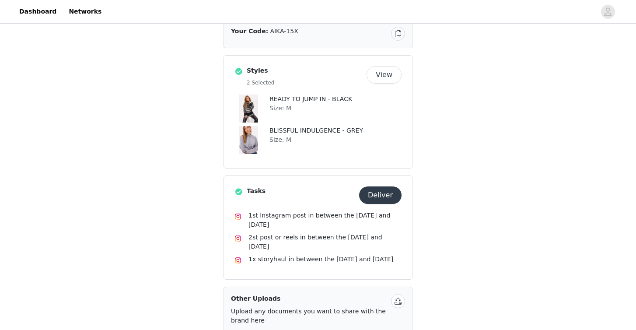
click at [36, 21] on header "Dashboard Networks" at bounding box center [318, 12] width 636 height 24
click at [35, 12] on link "Dashboard" at bounding box center [38, 12] width 48 height 20
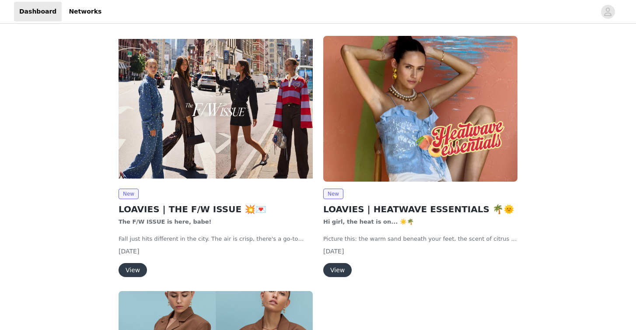
click at [130, 269] on button "View" at bounding box center [133, 270] width 28 height 14
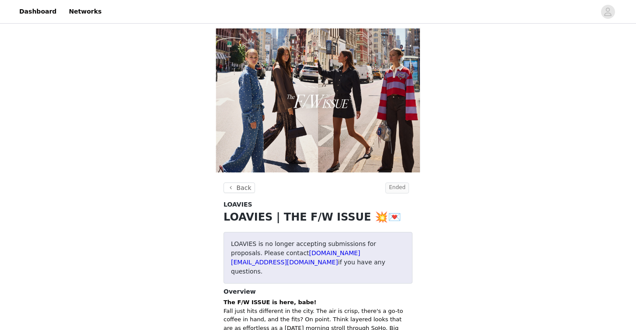
click at [393, 187] on span "Ended" at bounding box center [398, 187] width 24 height 11
click at [244, 189] on button "Back" at bounding box center [240, 187] width 32 height 11
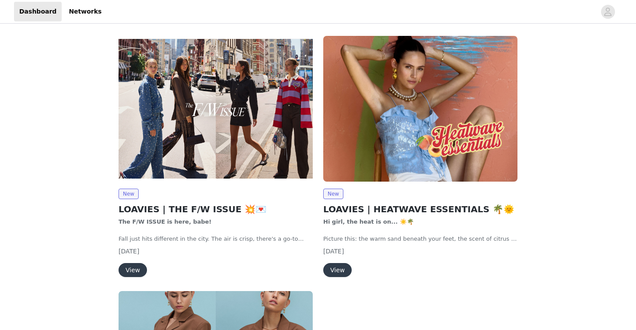
click at [272, 144] on img at bounding box center [216, 109] width 194 height 146
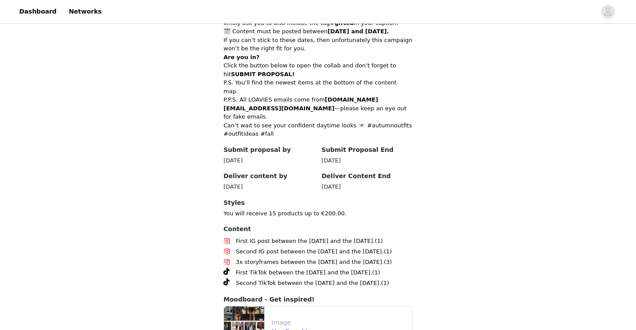
scroll to position [351, 0]
